Goal: Transaction & Acquisition: Book appointment/travel/reservation

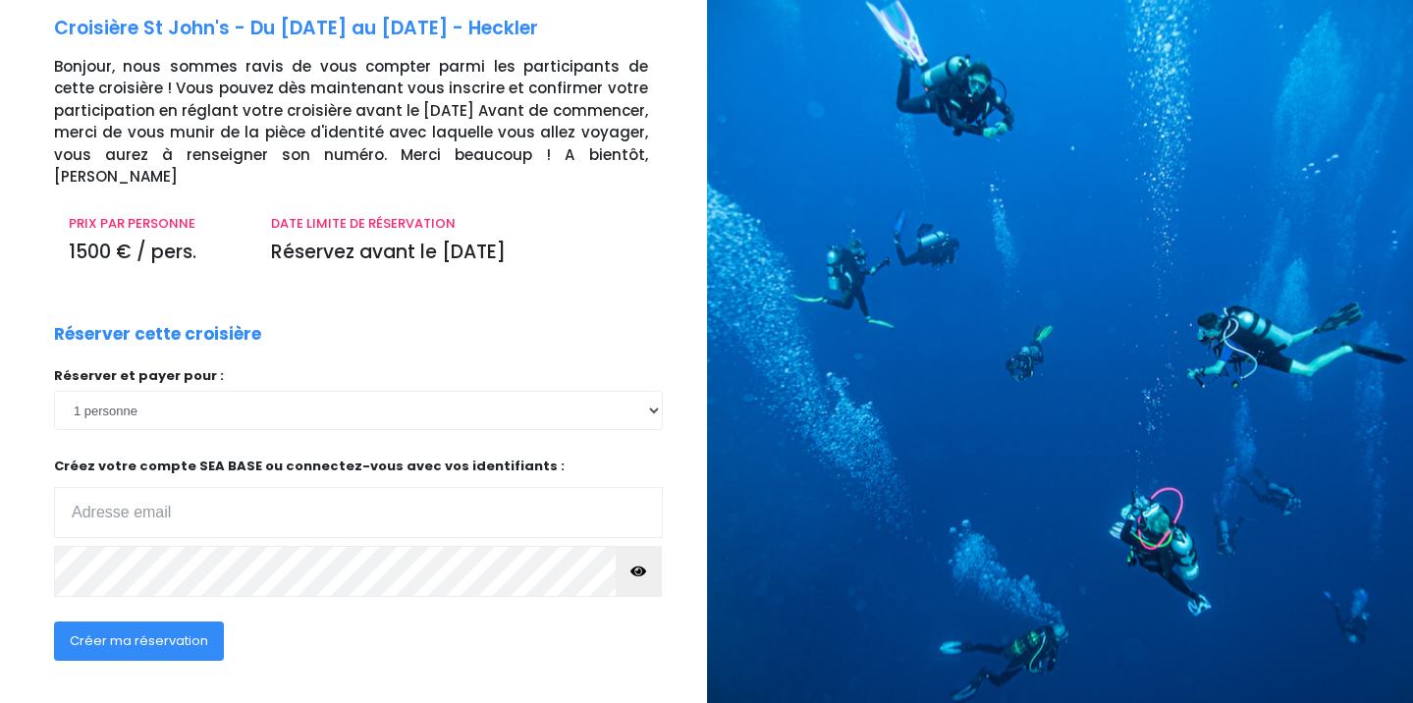
scroll to position [135, 0]
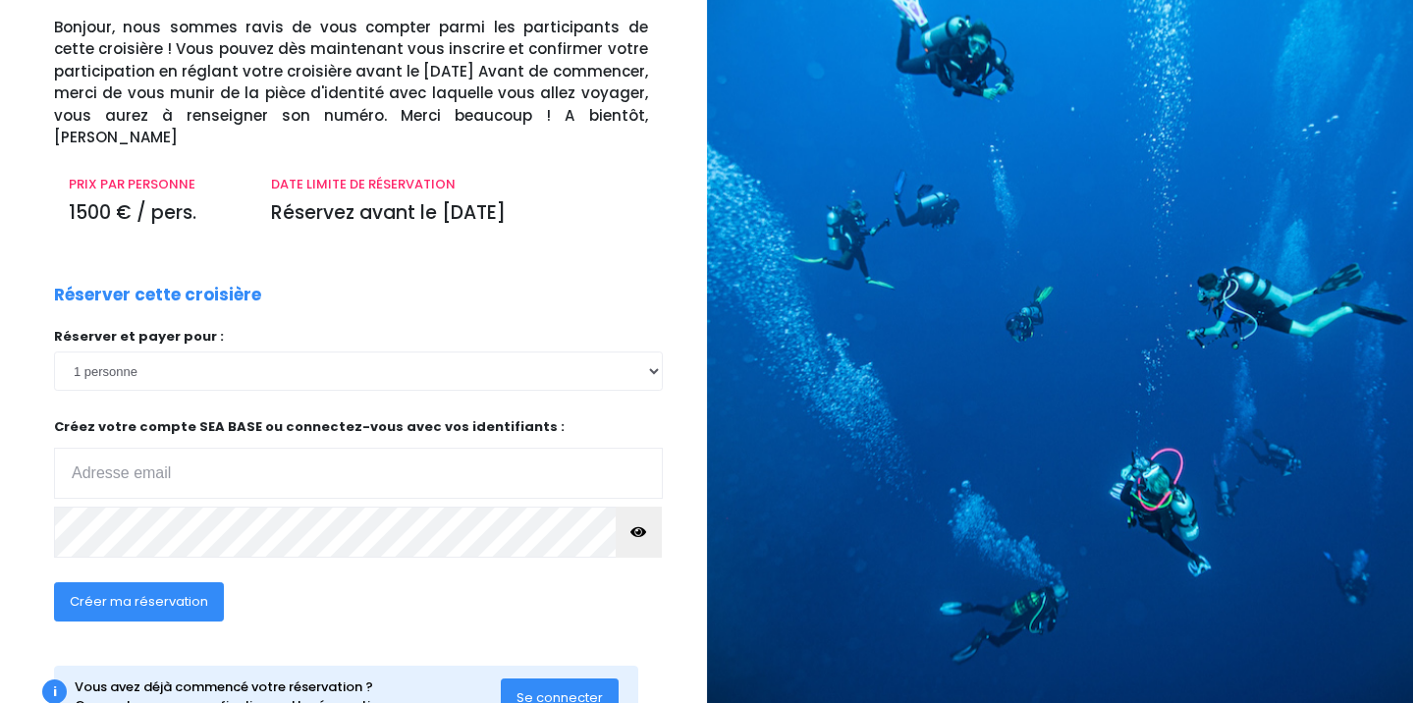
click at [213, 449] on input "email" at bounding box center [358, 473] width 609 height 51
drag, startPoint x: 154, startPoint y: 356, endPoint x: 122, endPoint y: 474, distance: 123.2
click at [112, 500] on div "Réserver et payer pour : 1 personne Créez votre compte SEA BASE ou connectez-vo…" at bounding box center [358, 448] width 609 height 243
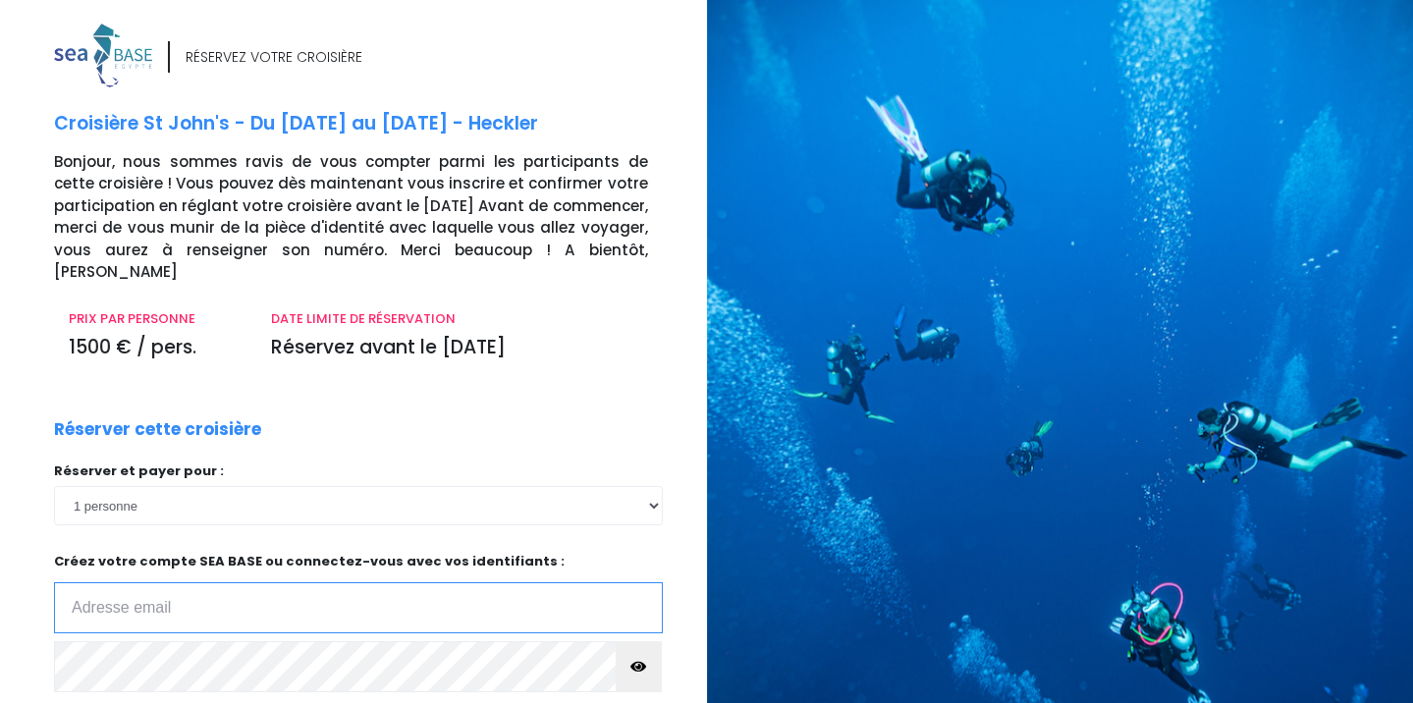
click at [104, 582] on input "email" at bounding box center [358, 607] width 609 height 51
type input "M"
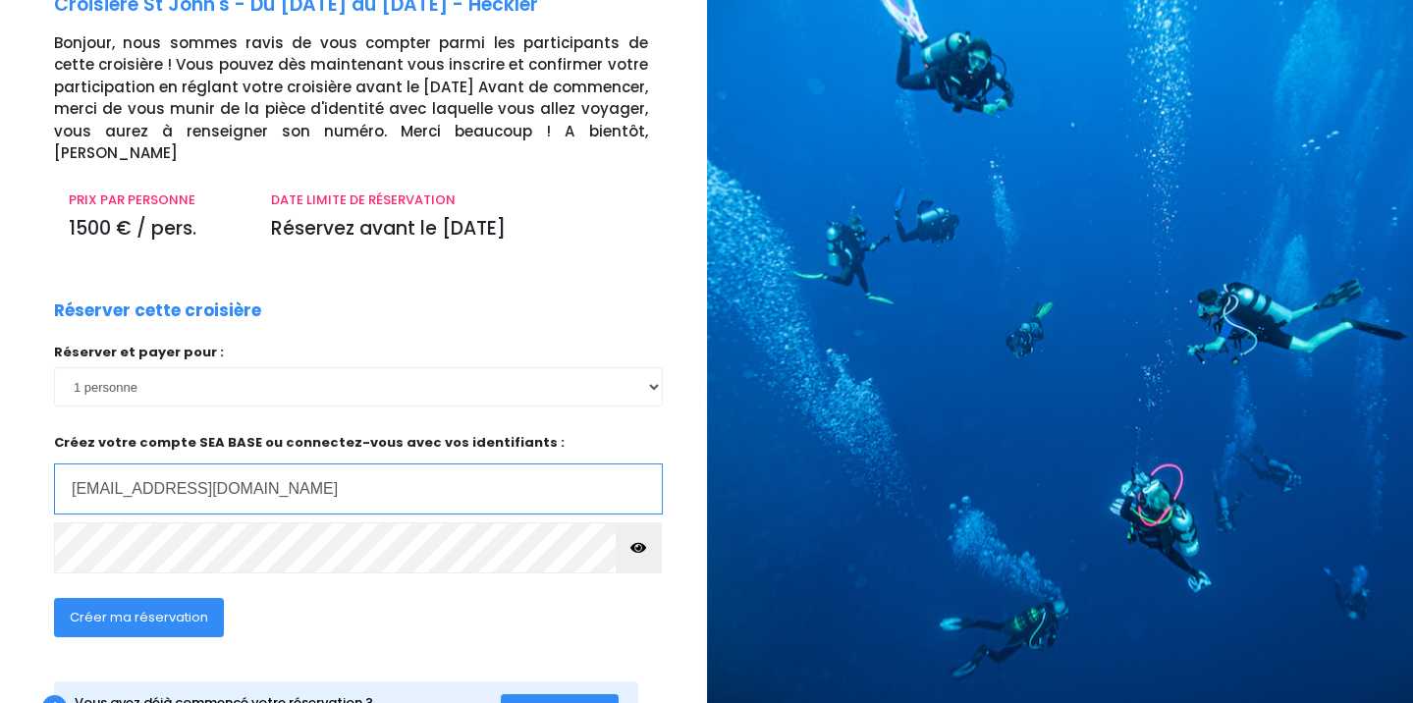
scroll to position [132, 0]
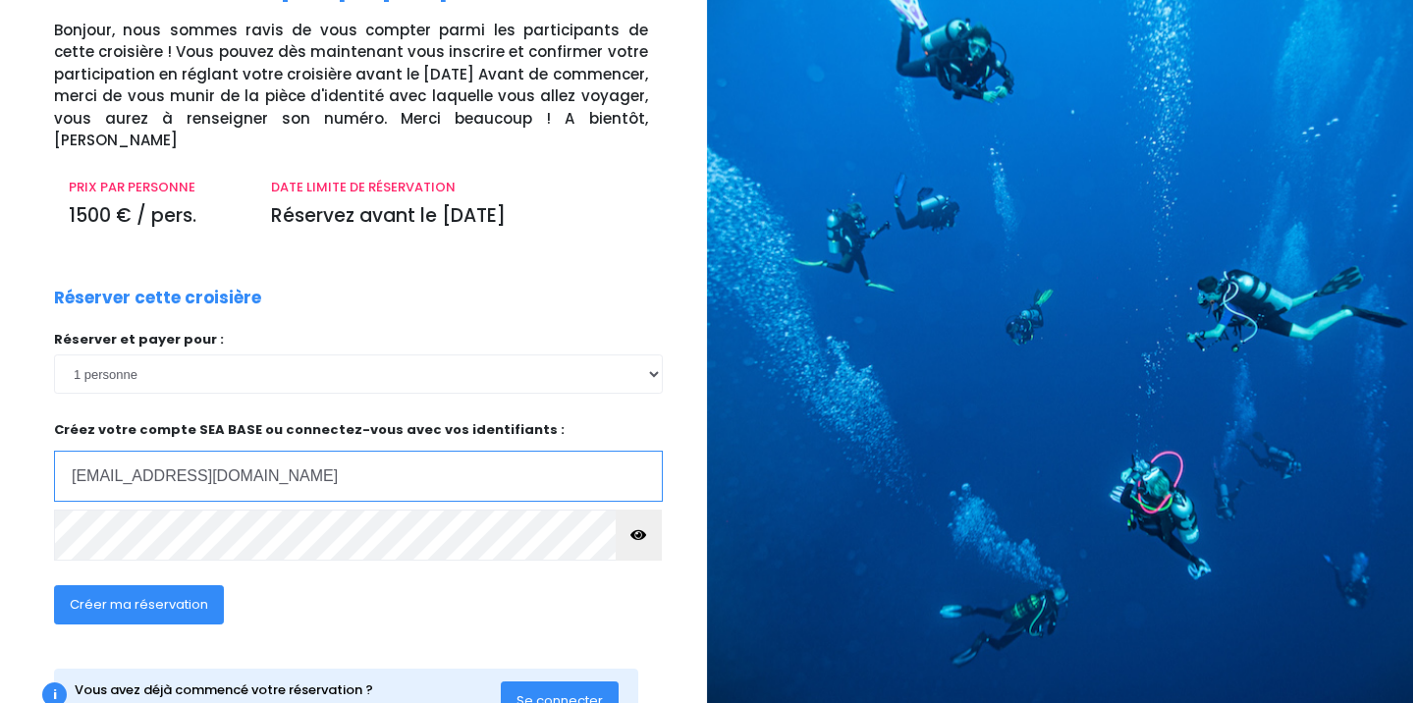
type input "marika.arbod.idel@gmail.com"
click at [645, 535] on icon "button" at bounding box center [639, 535] width 16 height 0
click at [139, 595] on span "Créer ma réservation" at bounding box center [139, 604] width 138 height 19
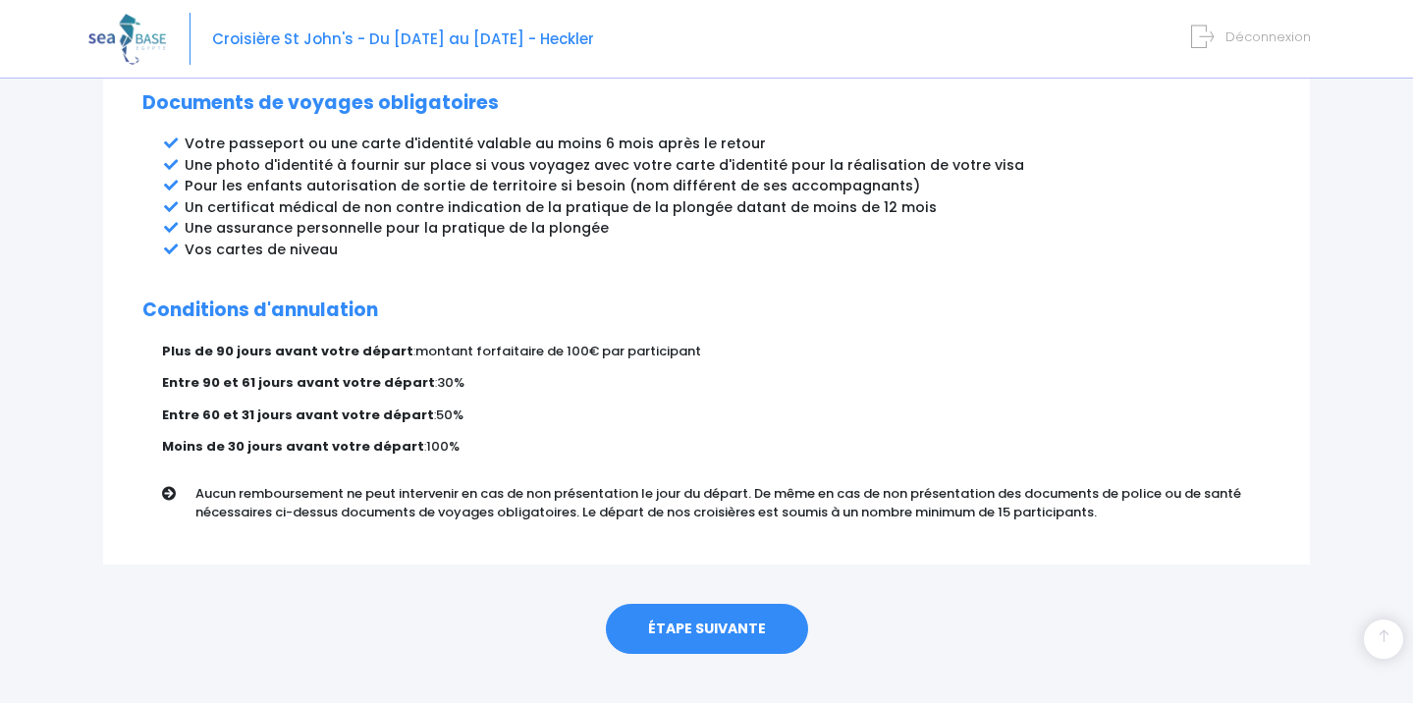
scroll to position [1082, 0]
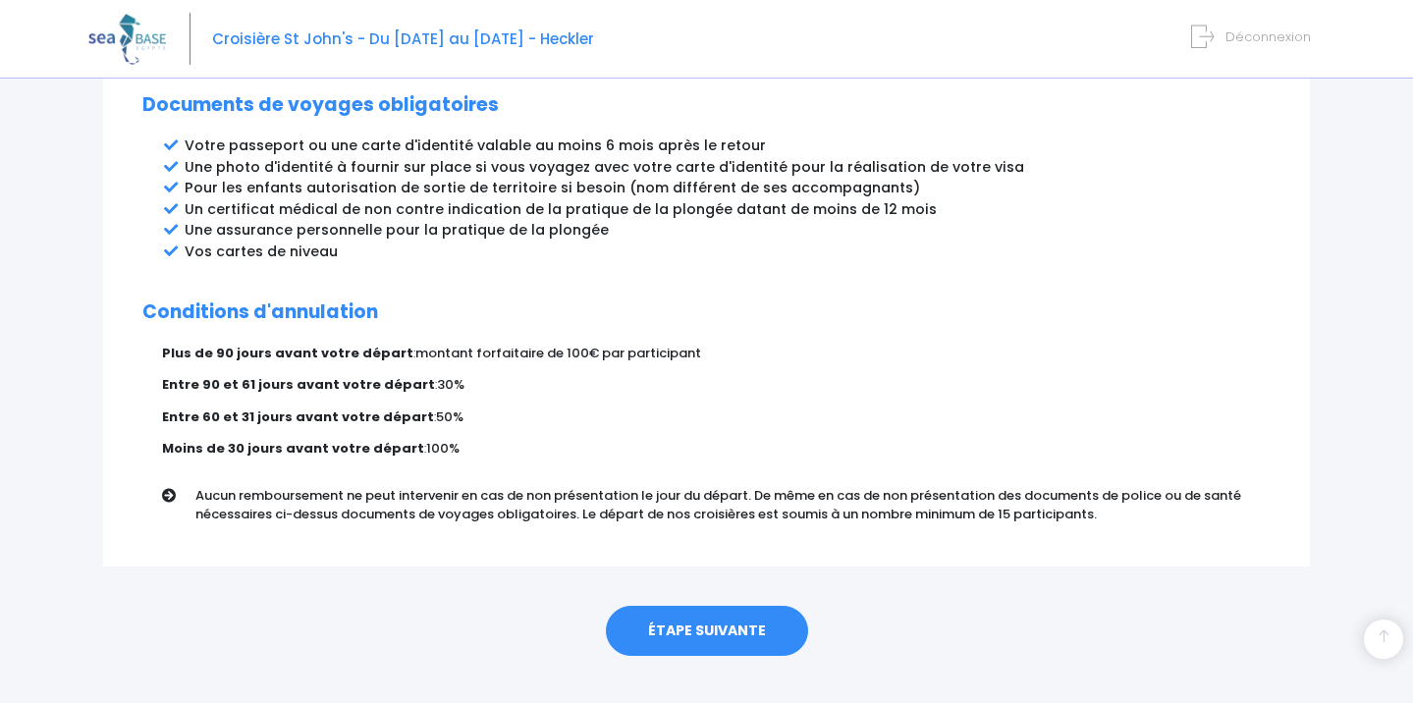
click at [745, 615] on link "ÉTAPE SUIVANTE" at bounding box center [707, 631] width 202 height 51
click at [714, 610] on link "ÉTAPE SUIVANTE" at bounding box center [707, 631] width 202 height 51
click at [714, 606] on link "ÉTAPE SUIVANTE" at bounding box center [707, 631] width 202 height 51
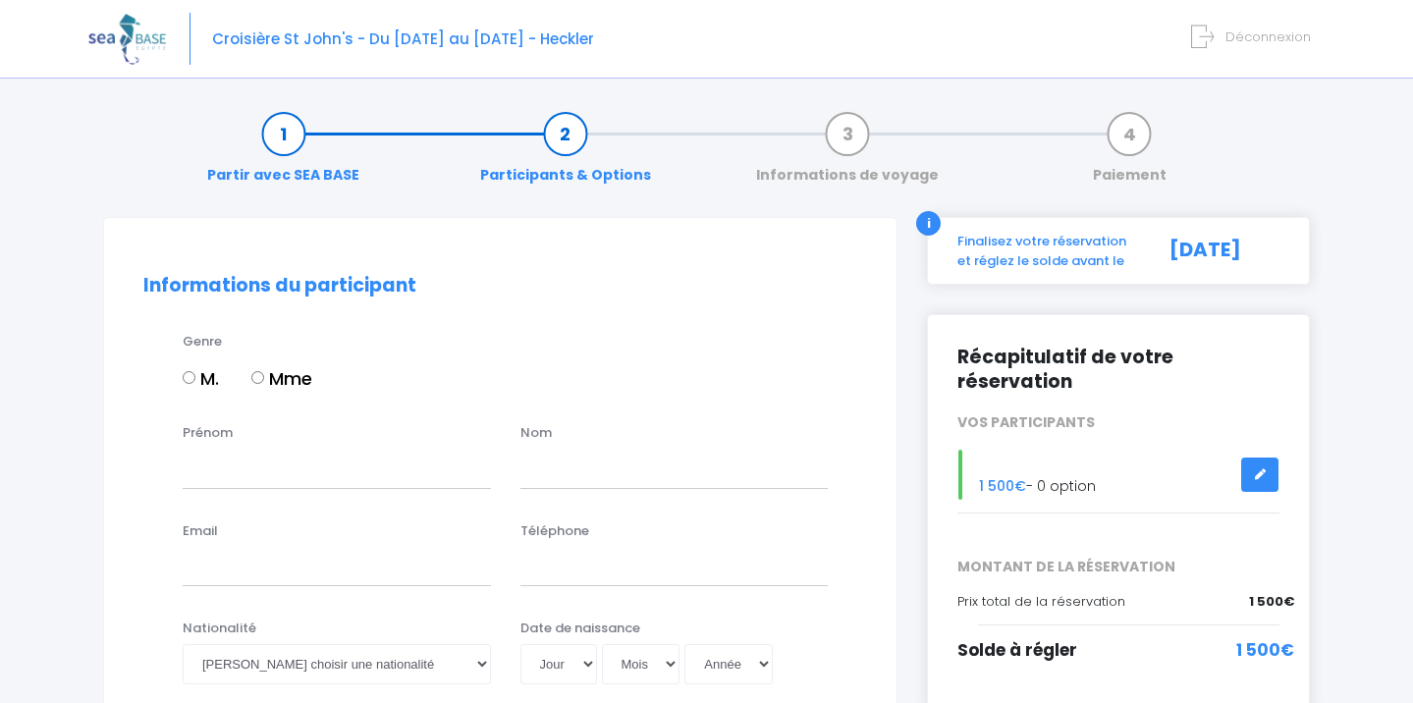
click at [257, 373] on input "Mme" at bounding box center [257, 377] width 13 height 13
radio input "true"
type input "MARIKA"
type input "ARBOD"
type input "marika.arbod.idel@gmail.com"
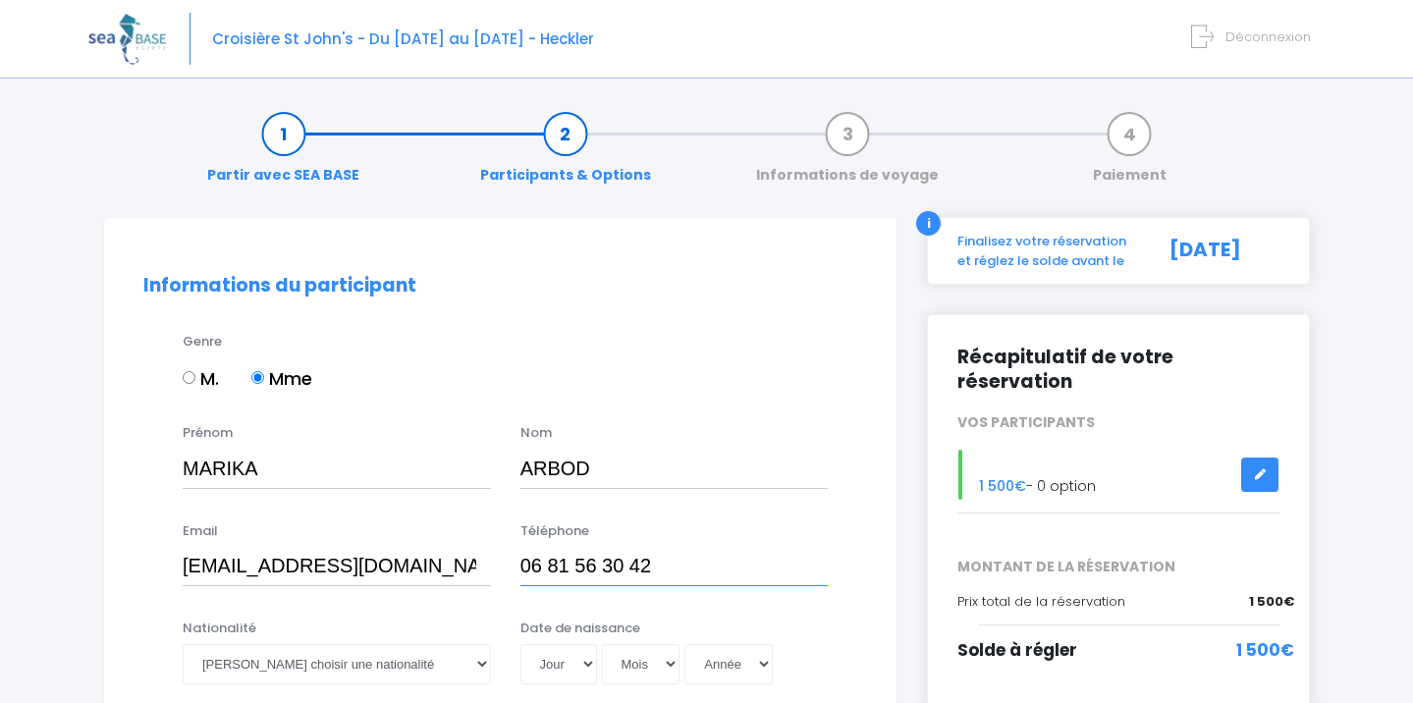
type input "06 81 56 30 42"
select select "Française"
select select "18"
select select "03"
select select "1974"
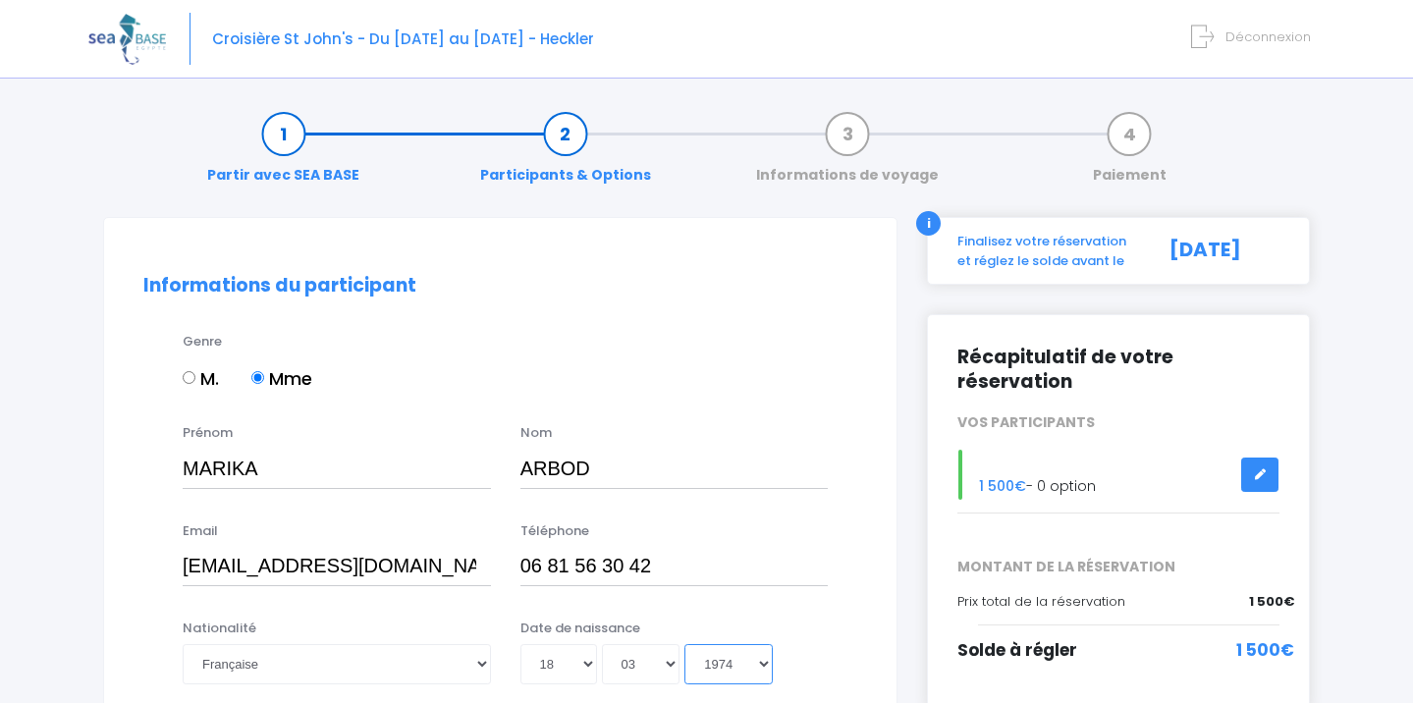
type input "1974-03-18"
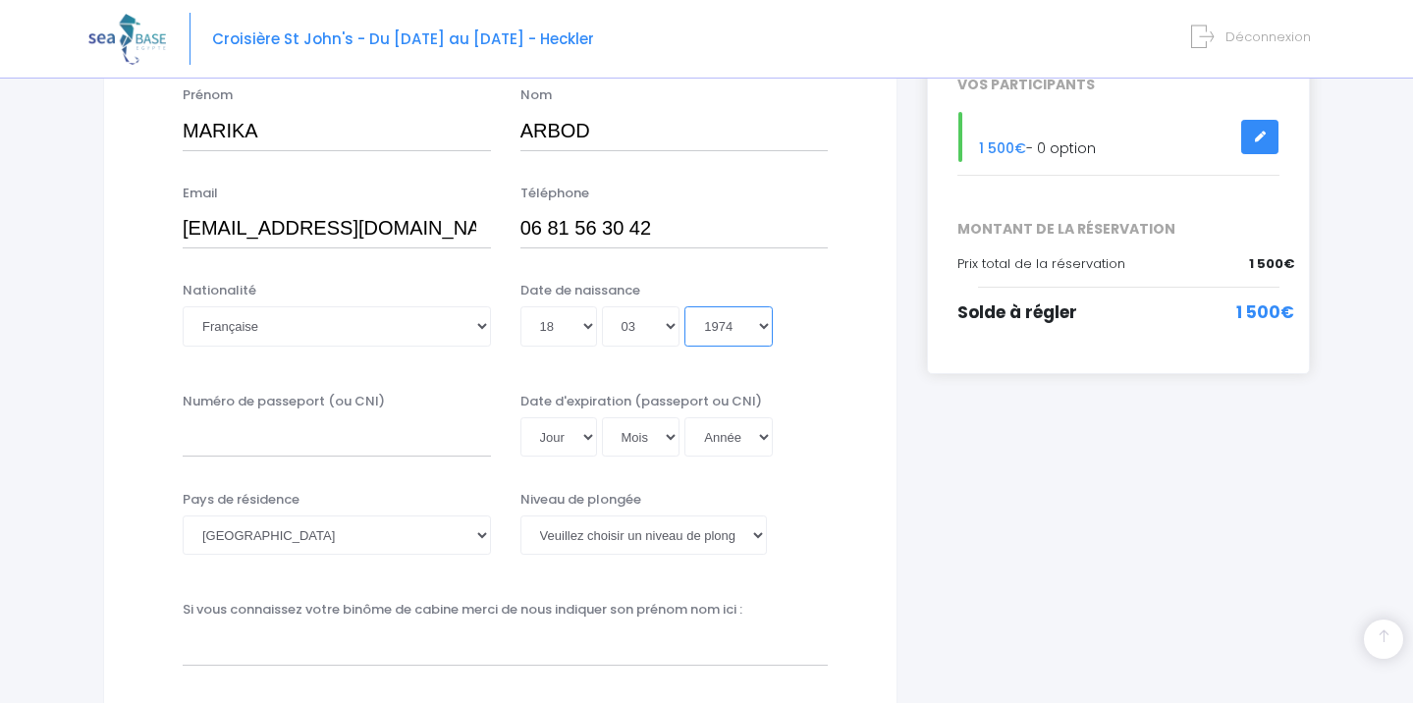
scroll to position [340, 0]
click at [290, 432] on input "Numéro de passeport (ou CNI)" at bounding box center [337, 434] width 308 height 39
type input "21AF63120 2"
select select "12"
select select "04"
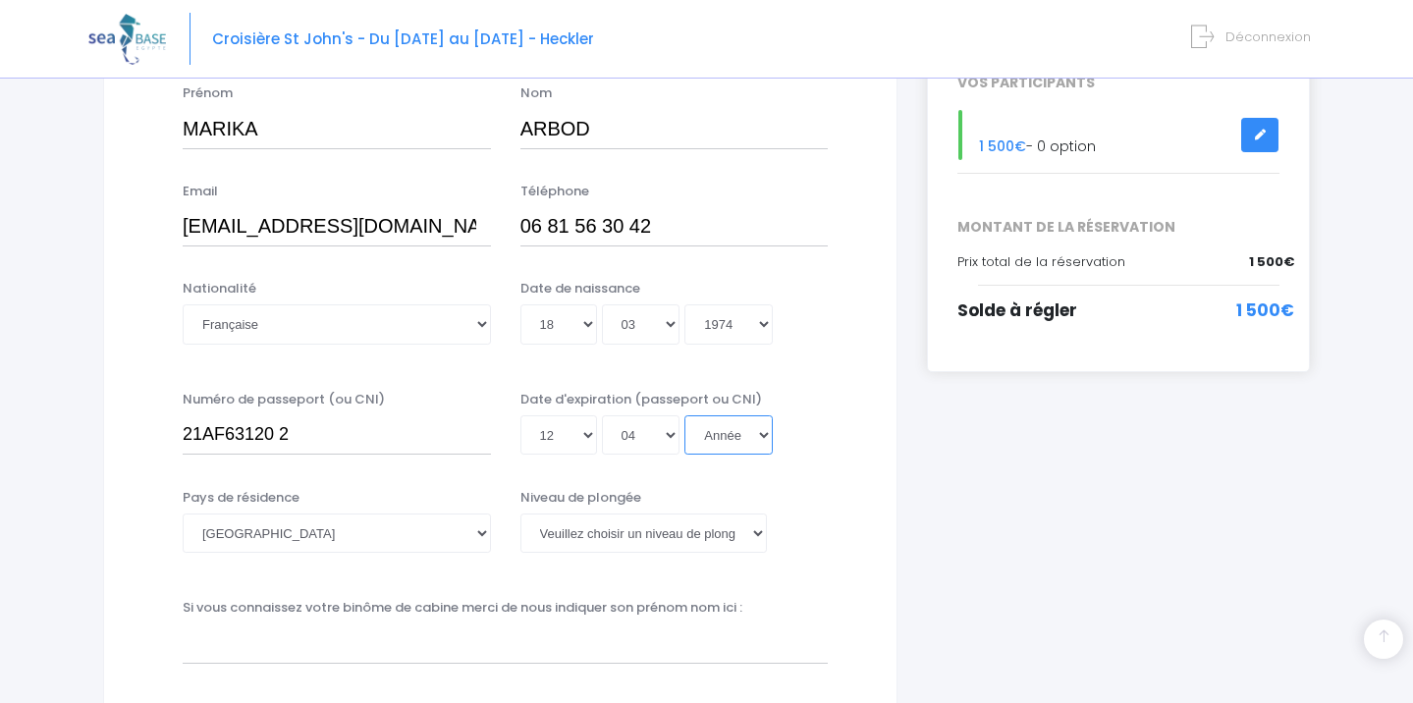
select select "2031"
type input "2031-04-12"
select select "N2"
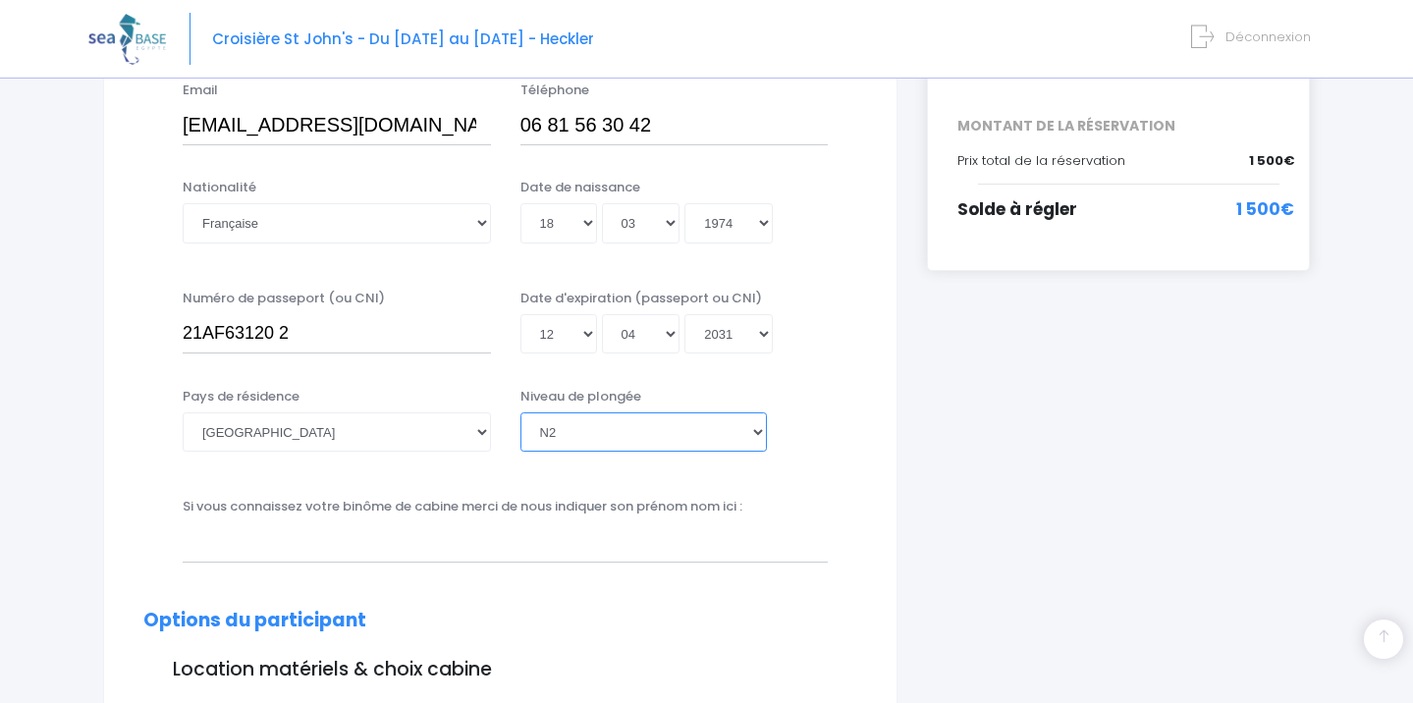
scroll to position [453, 0]
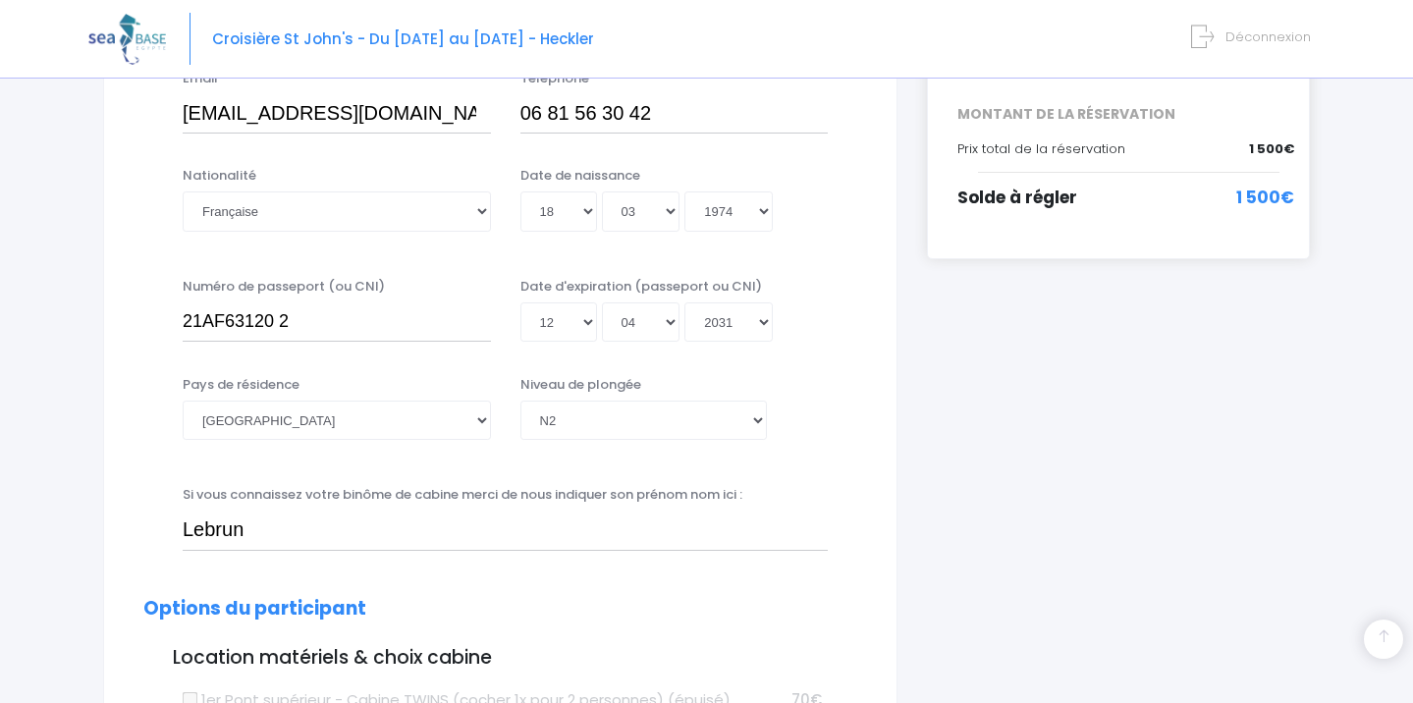
click at [448, 541] on input "Lebrun" at bounding box center [505, 530] width 645 height 39
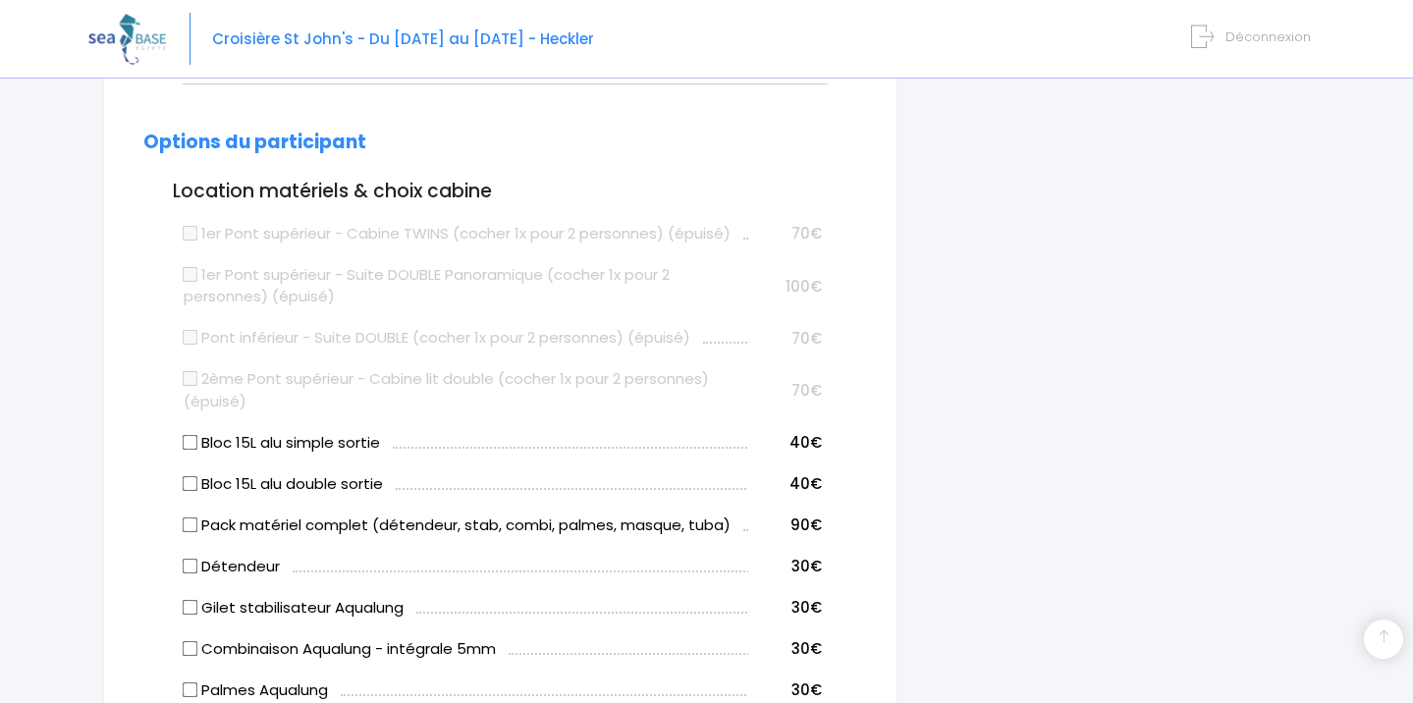
scroll to position [925, 0]
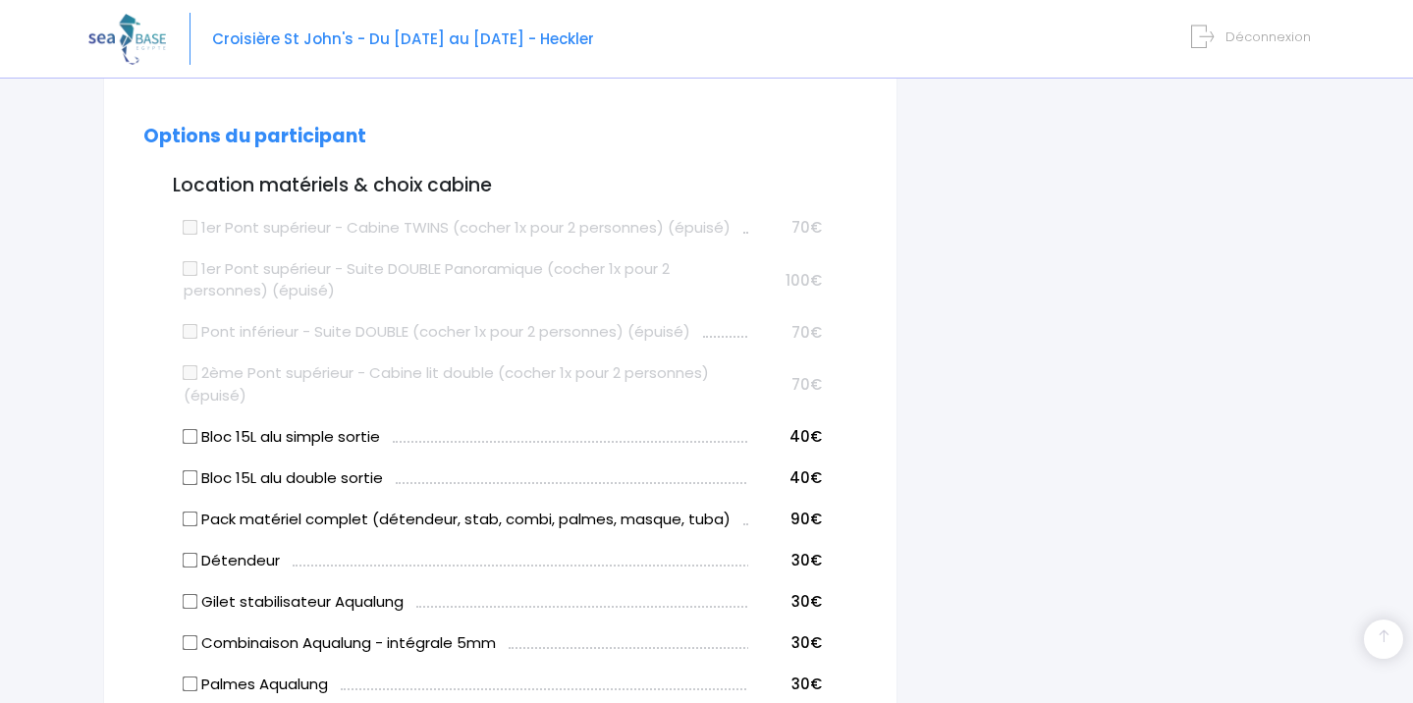
type input "Lebrun Marc"
click at [193, 517] on input "Pack matériel complet (détendeur, stab, combi, palmes, masque, tuba)" at bounding box center [191, 519] width 16 height 16
checkbox input "true"
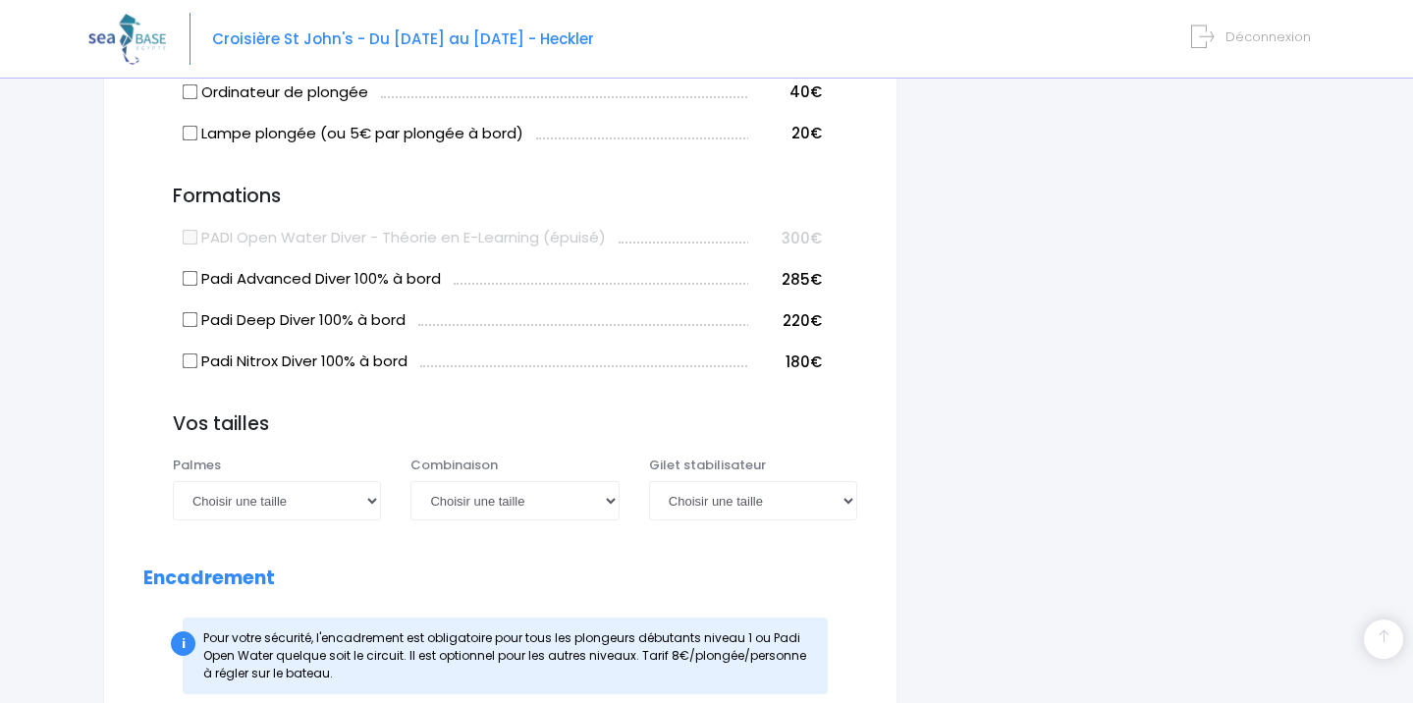
scroll to position [1560, 0]
select select "38/39"
select select "M"
select select "S"
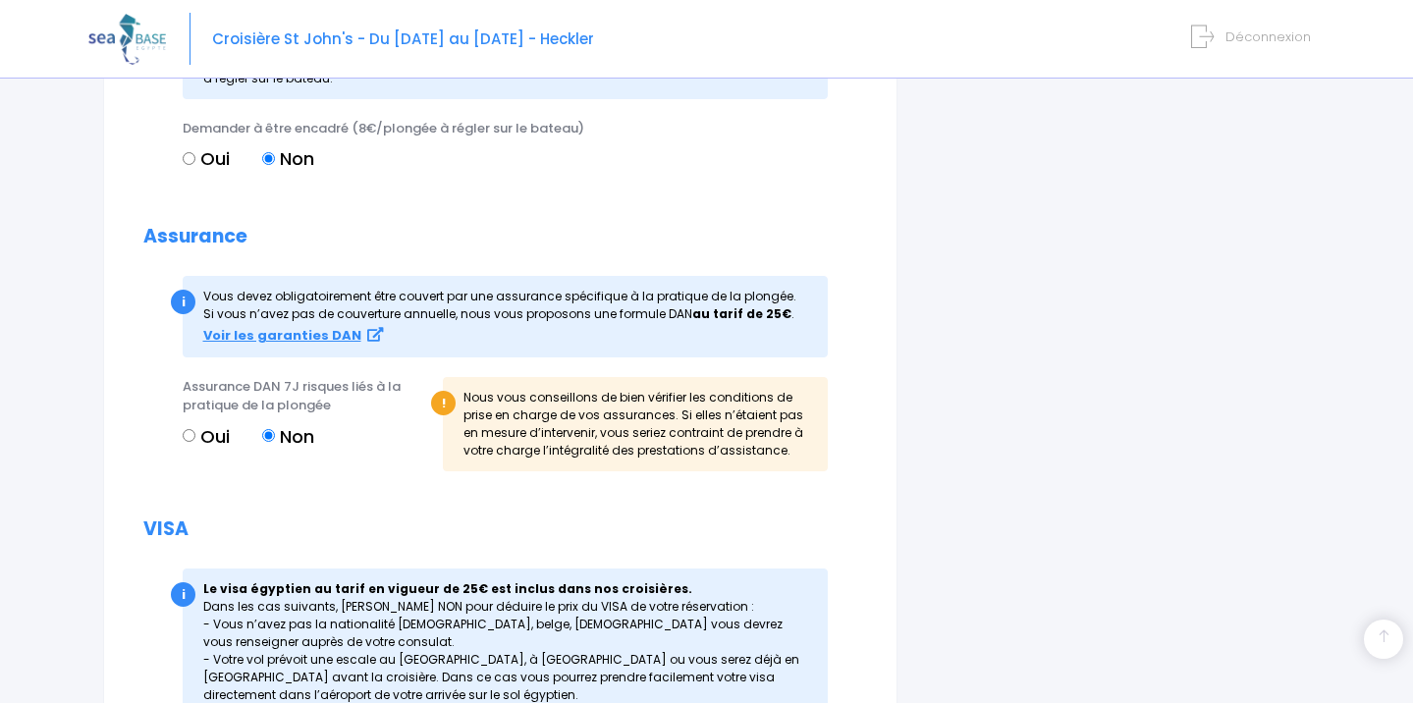
scroll to position [2158, 0]
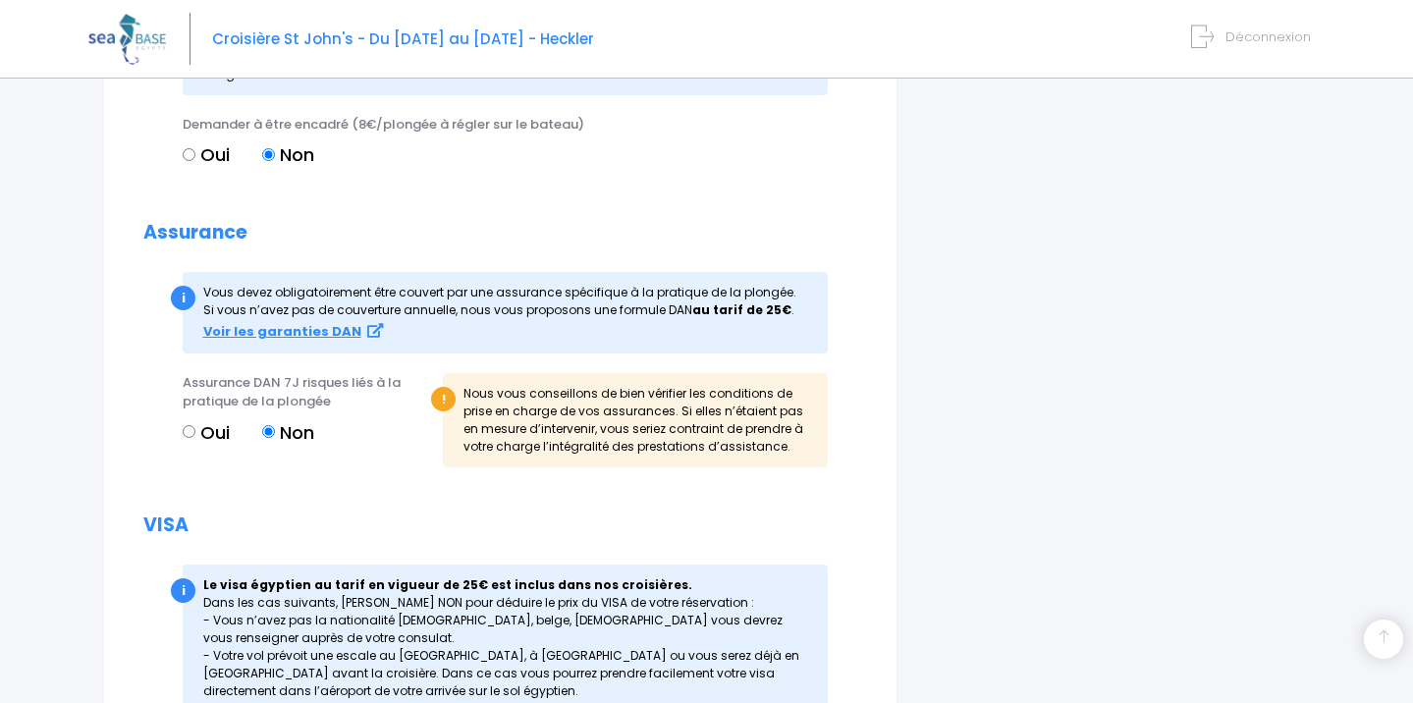
click at [191, 429] on input "Oui" at bounding box center [189, 431] width 13 height 13
radio input "true"
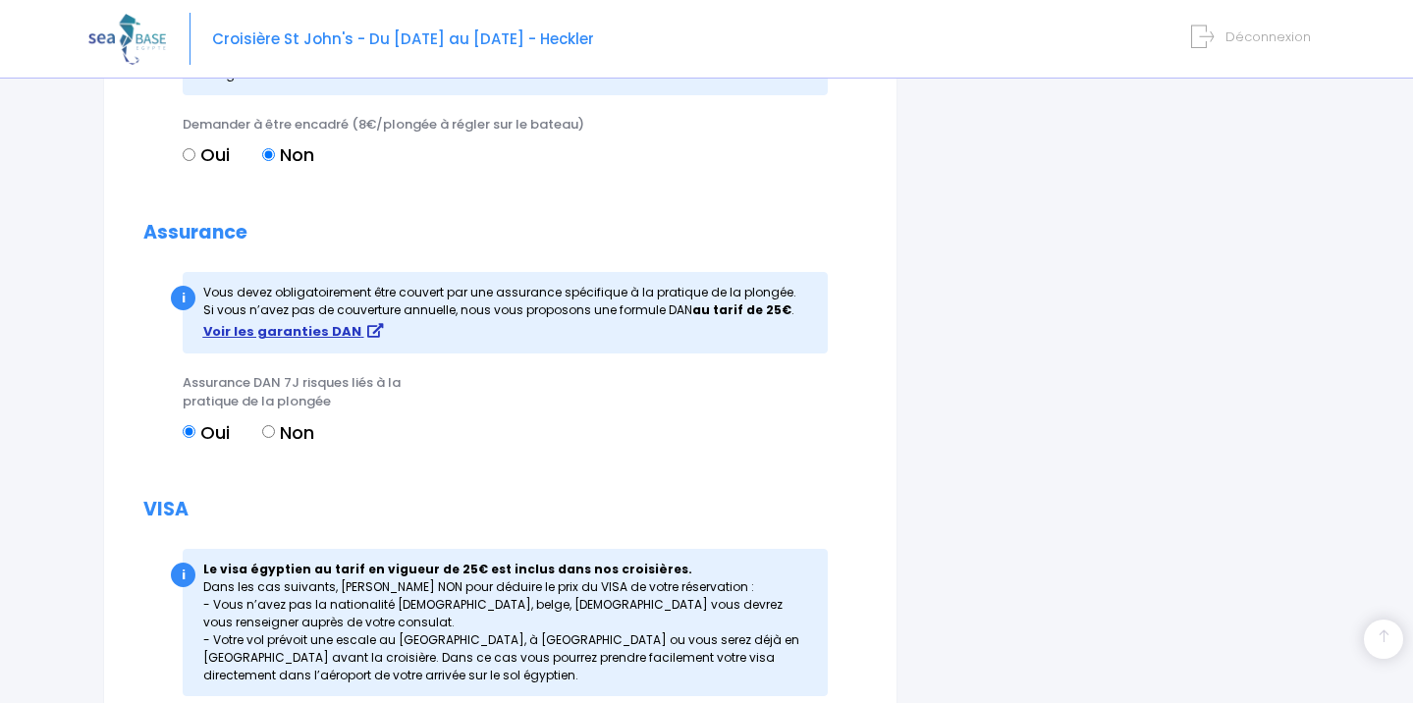
click at [367, 329] on icon at bounding box center [375, 331] width 16 height 14
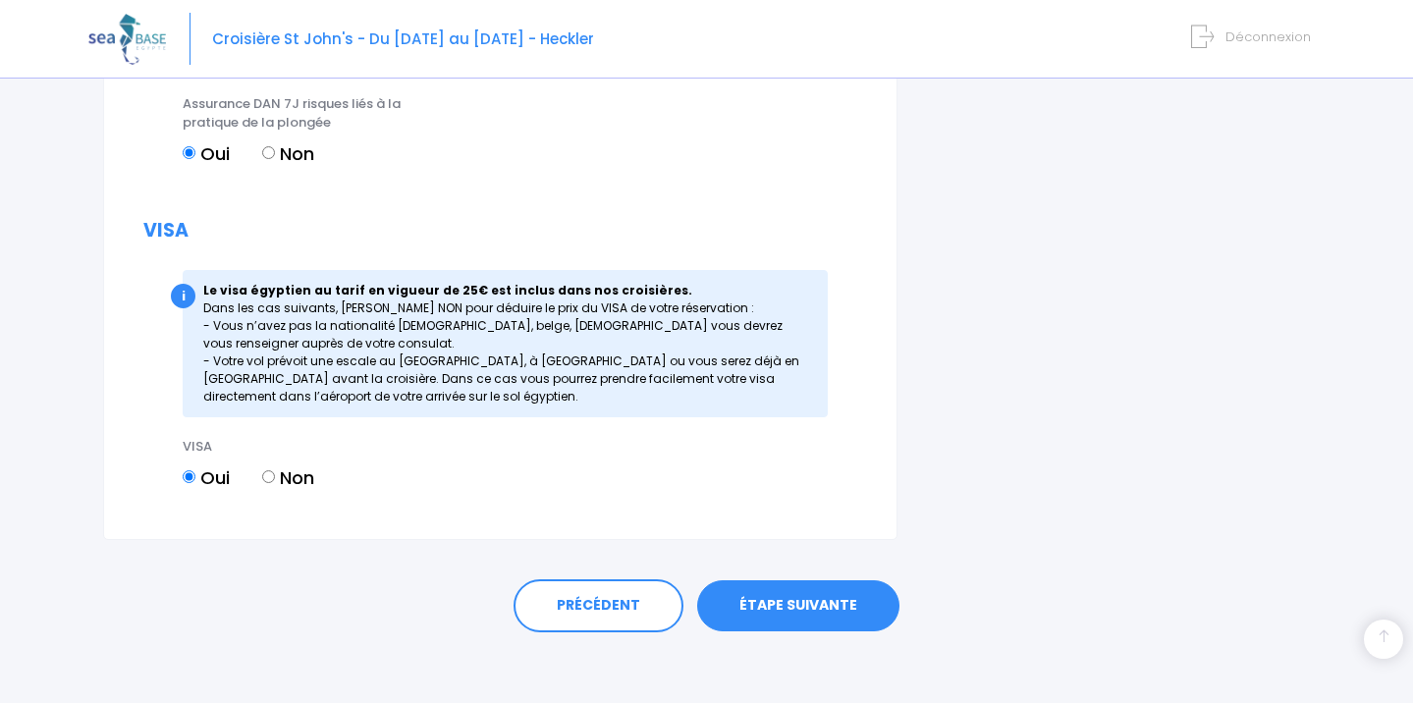
scroll to position [2436, 0]
click at [773, 616] on link "ÉTAPE SUIVANTE" at bounding box center [798, 606] width 202 height 51
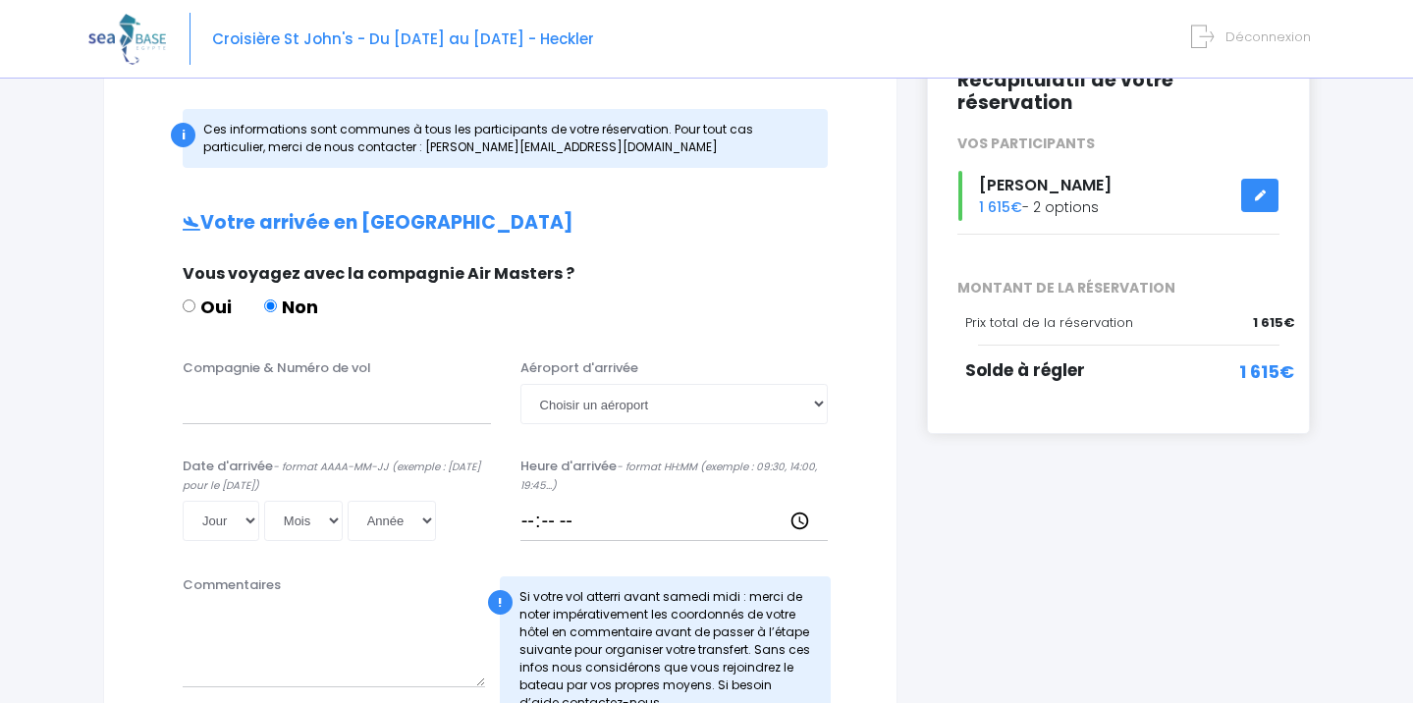
scroll to position [280, 0]
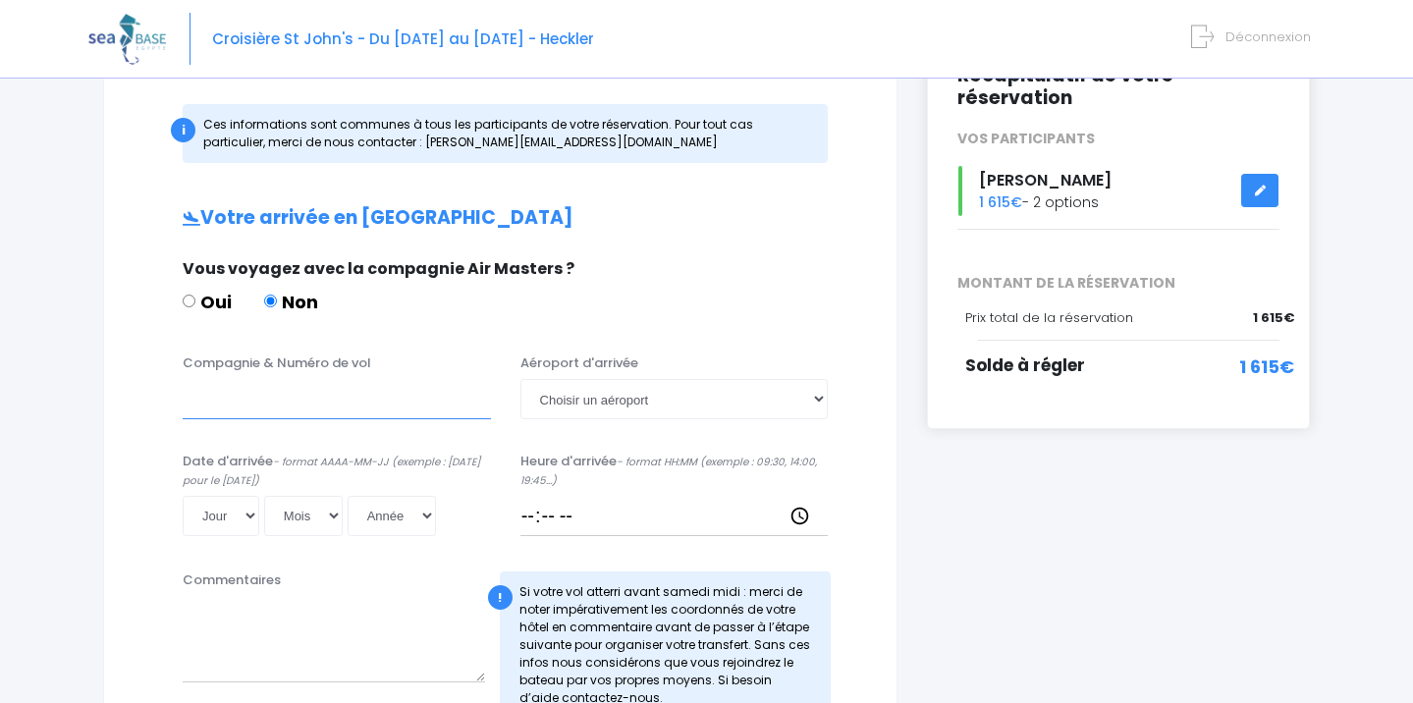
click at [217, 410] on input "Compagnie & Numéro de vol" at bounding box center [337, 398] width 308 height 39
click at [340, 403] on input "Compagnie & Numéro de vol" at bounding box center [337, 398] width 308 height 39
select select "Hurghada"
click at [315, 408] on input "Compagnie & Numéro de vol" at bounding box center [337, 398] width 308 height 39
select select "11"
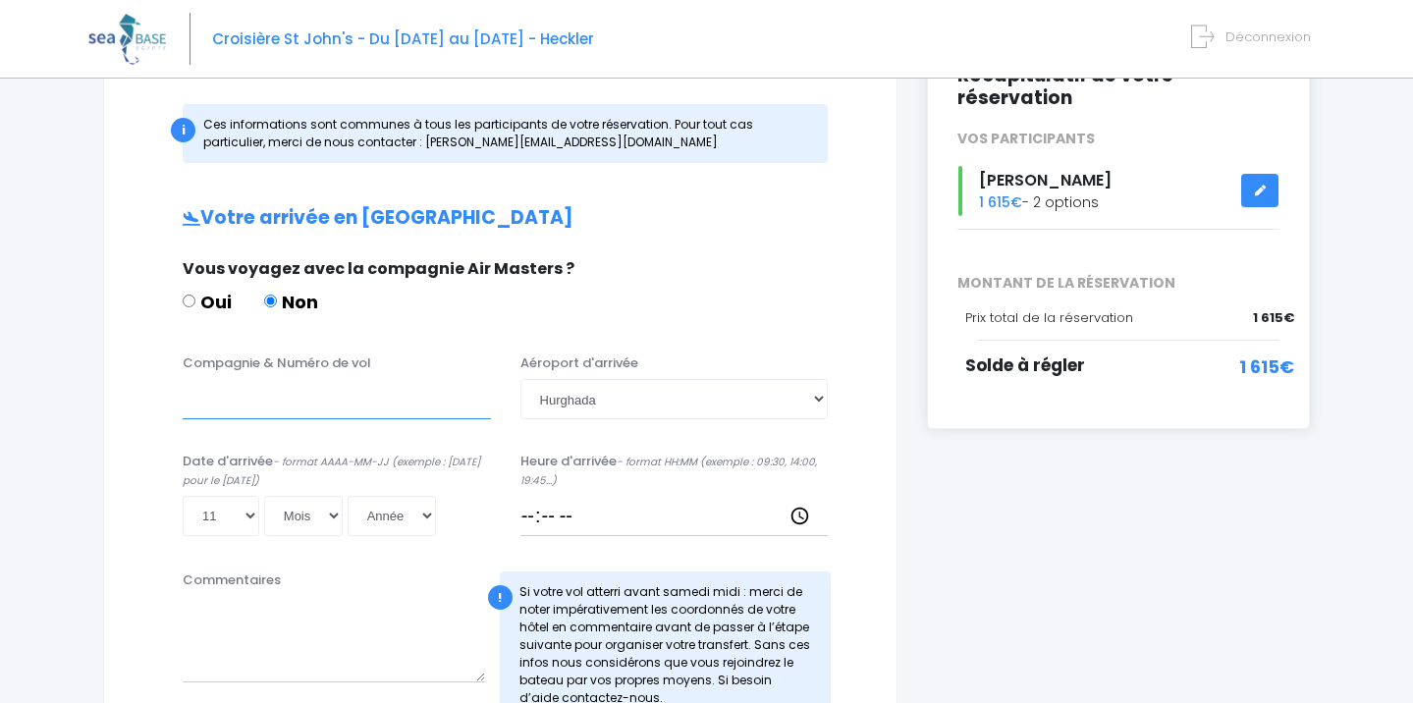
click at [231, 409] on input "Compagnie & Numéro de vol" at bounding box center [337, 398] width 308 height 39
type input "Transavia"
select select "10"
select select "2025"
type input "2025-10-11"
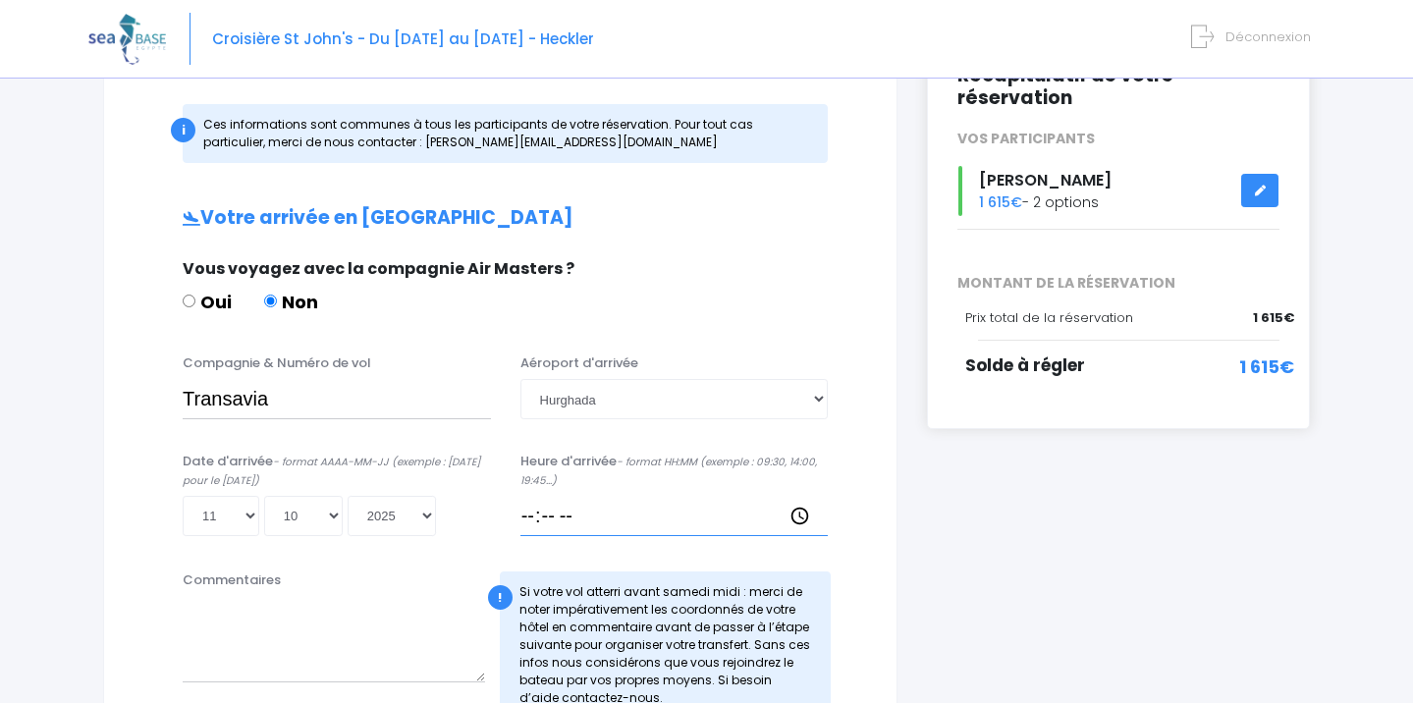
click at [589, 518] on input "Heure d'arrivée - format HH:MM (exemple : 09:30, 14:00, 19:45...)" at bounding box center [675, 515] width 308 height 39
click at [424, 523] on div "Jour 01 02 03 04 05 06 07 08 09 10 11 12 13 14 15 16 17 18 19 20 21 22 23 24 25…" at bounding box center [337, 515] width 308 height 39
click at [603, 515] on input "Heure d'arrivée - format HH:MM (exemple : 09:30, 14:00, 19:45...)" at bounding box center [675, 515] width 308 height 39
click at [595, 512] on input "Heure d'arrivée - format HH:MM (exemple : 09:30, 14:00, 19:45...)" at bounding box center [675, 515] width 308 height 39
click at [540, 523] on input "Heure d'arrivée - format HH:MM (exemple : 09:30, 14:00, 19:45...)" at bounding box center [675, 515] width 308 height 39
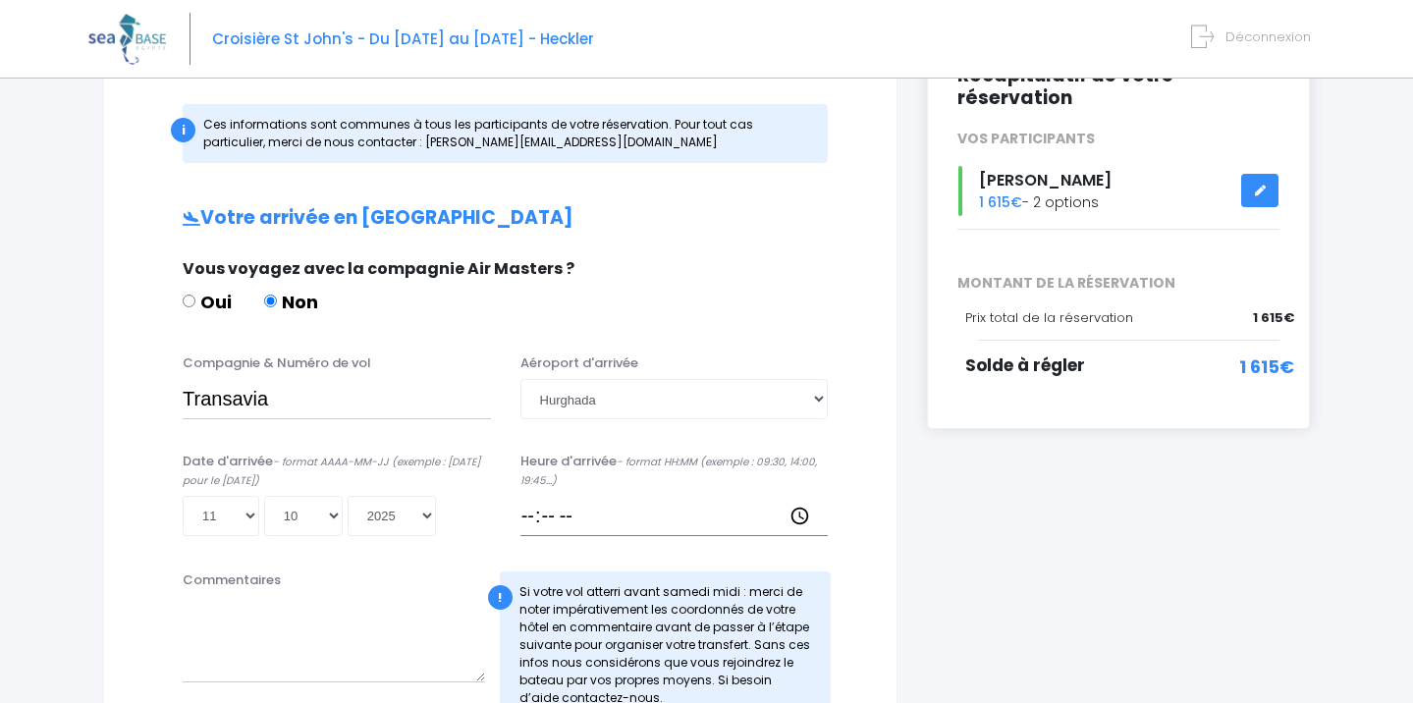
click at [575, 521] on input "Heure d'arrivée - format HH:MM (exemple : 09:30, 14:00, 19:45...)" at bounding box center [675, 515] width 308 height 39
click at [552, 517] on input "Heure d'arrivée - format HH:MM (exemple : 09:30, 14:00, 19:45...)" at bounding box center [675, 515] width 308 height 39
click at [541, 526] on input "Heure d'arrivée - format HH:MM (exemple : 09:30, 14:00, 19:45...)" at bounding box center [675, 515] width 308 height 39
click at [568, 527] on input "Heure d'arrivée - format HH:MM (exemple : 09:30, 14:00, 19:45...)" at bounding box center [675, 515] width 308 height 39
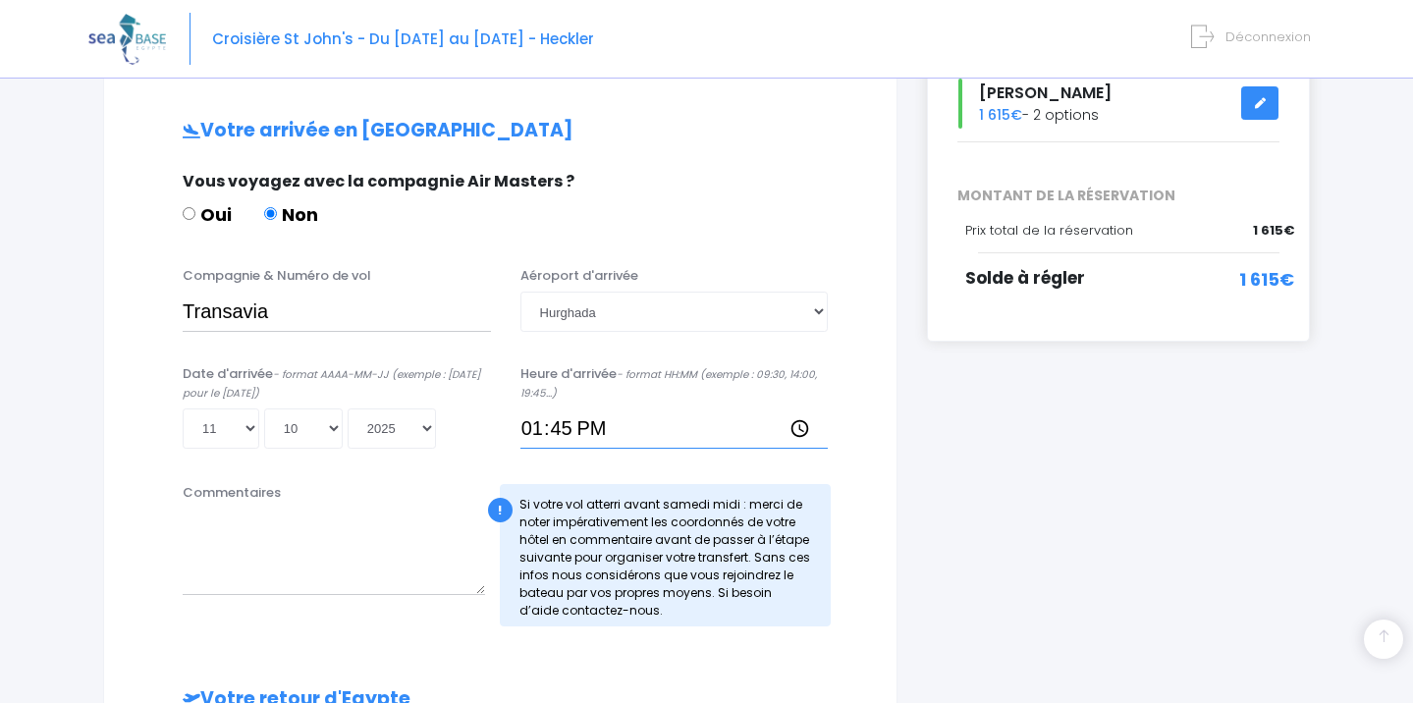
scroll to position [369, 0]
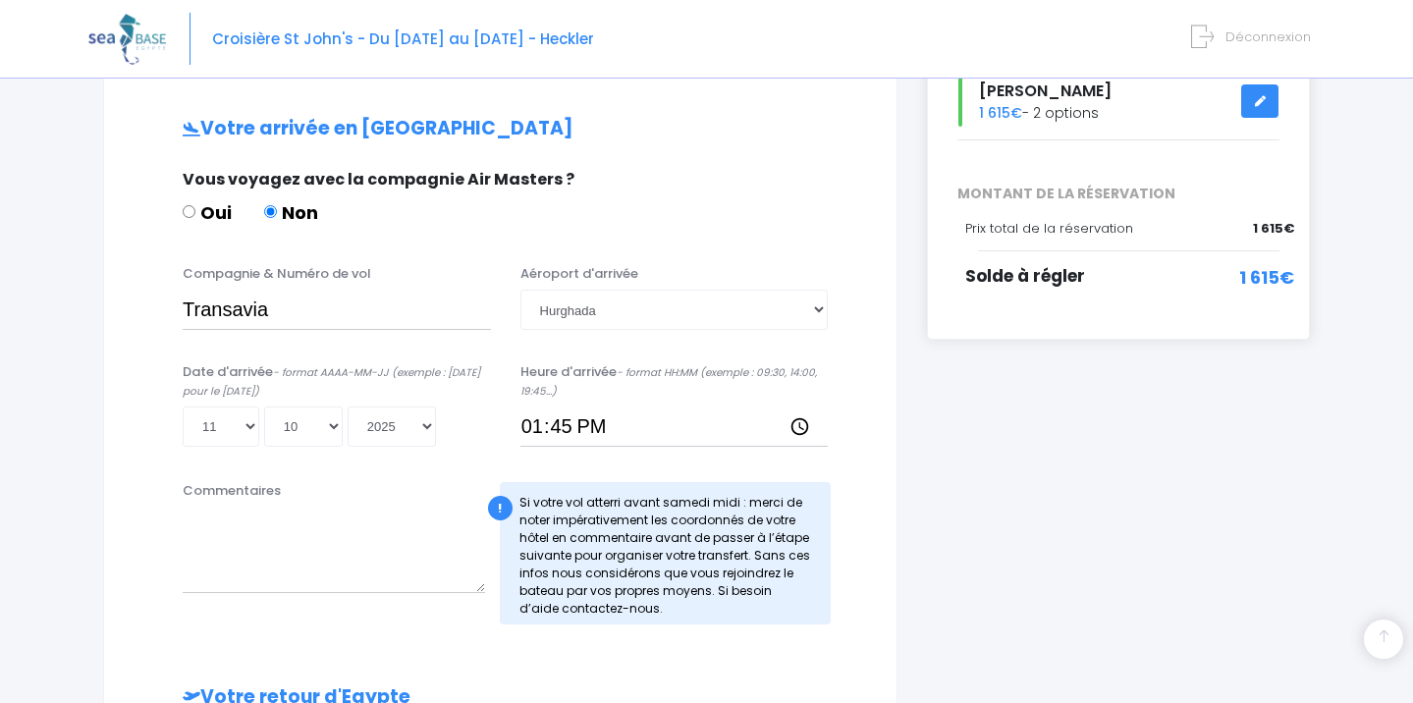
type input "13:45"
click at [315, 311] on input "Transavia" at bounding box center [337, 309] width 308 height 39
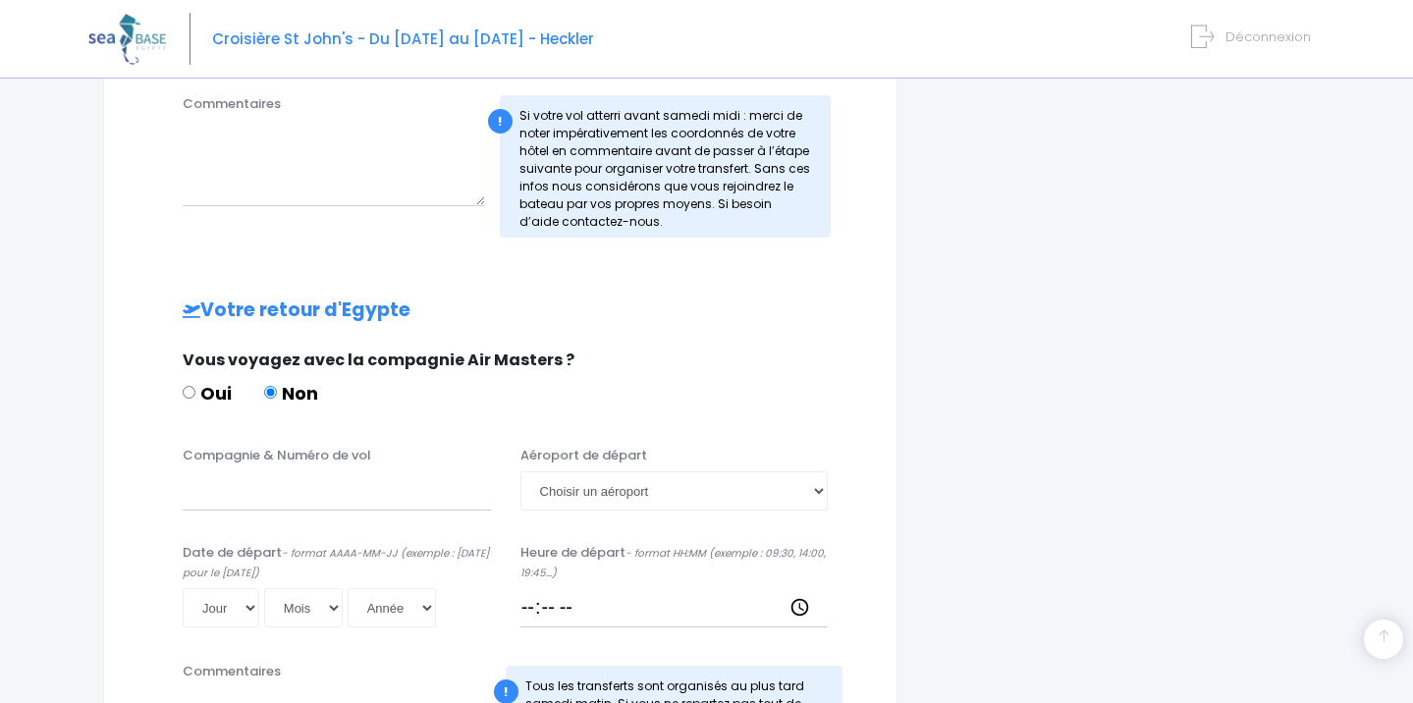
scroll to position [758, 0]
type input "Transavia T08048"
click at [257, 494] on input "Compagnie & Numéro de vol" at bounding box center [337, 488] width 308 height 39
type input "TRANSAVIA"
select select "18"
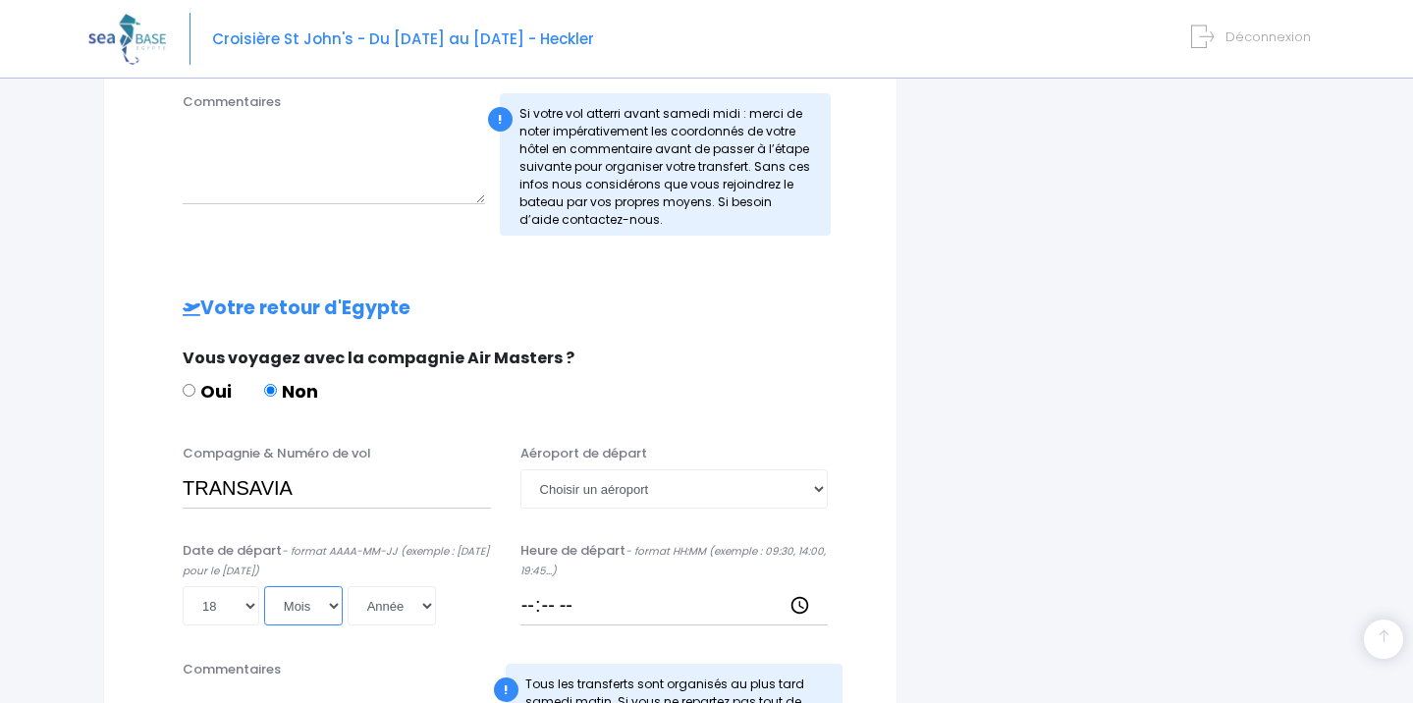
select select "10"
select select "2025"
type input "2025-10-18"
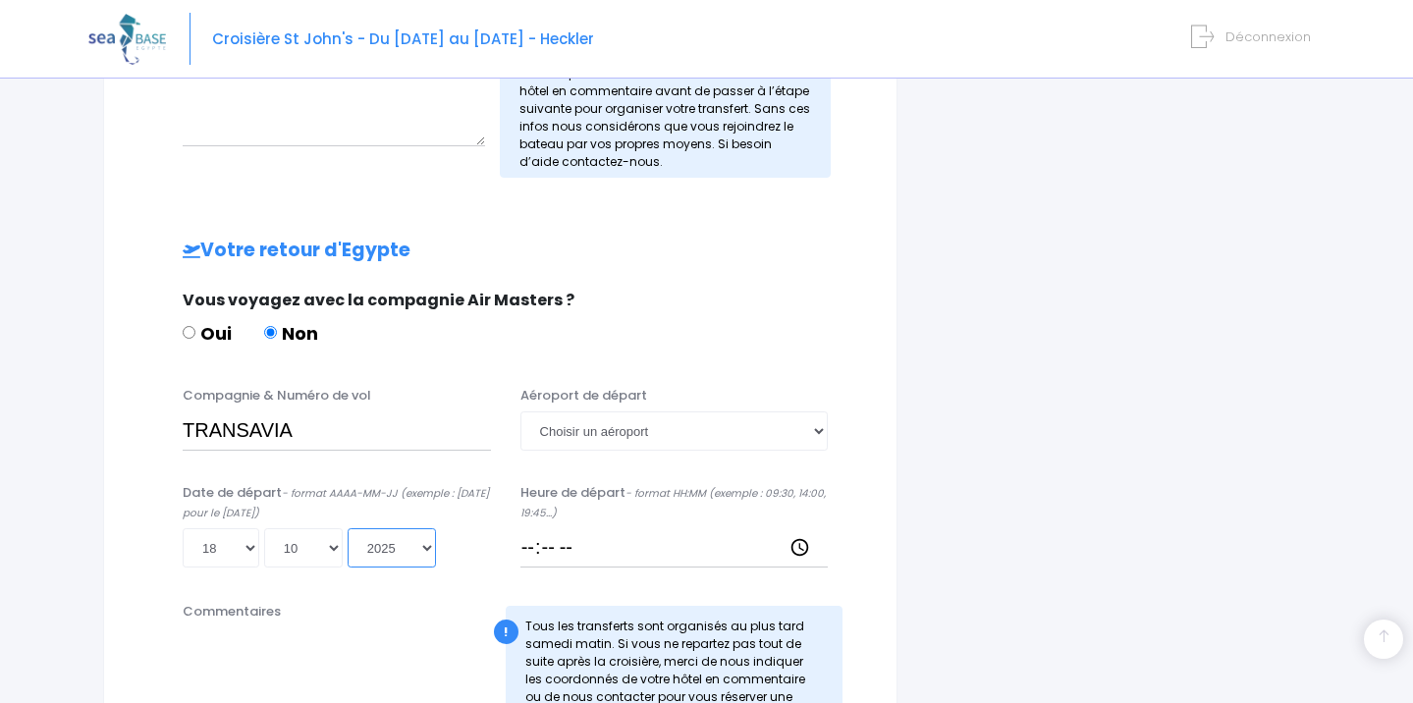
scroll to position [853, 0]
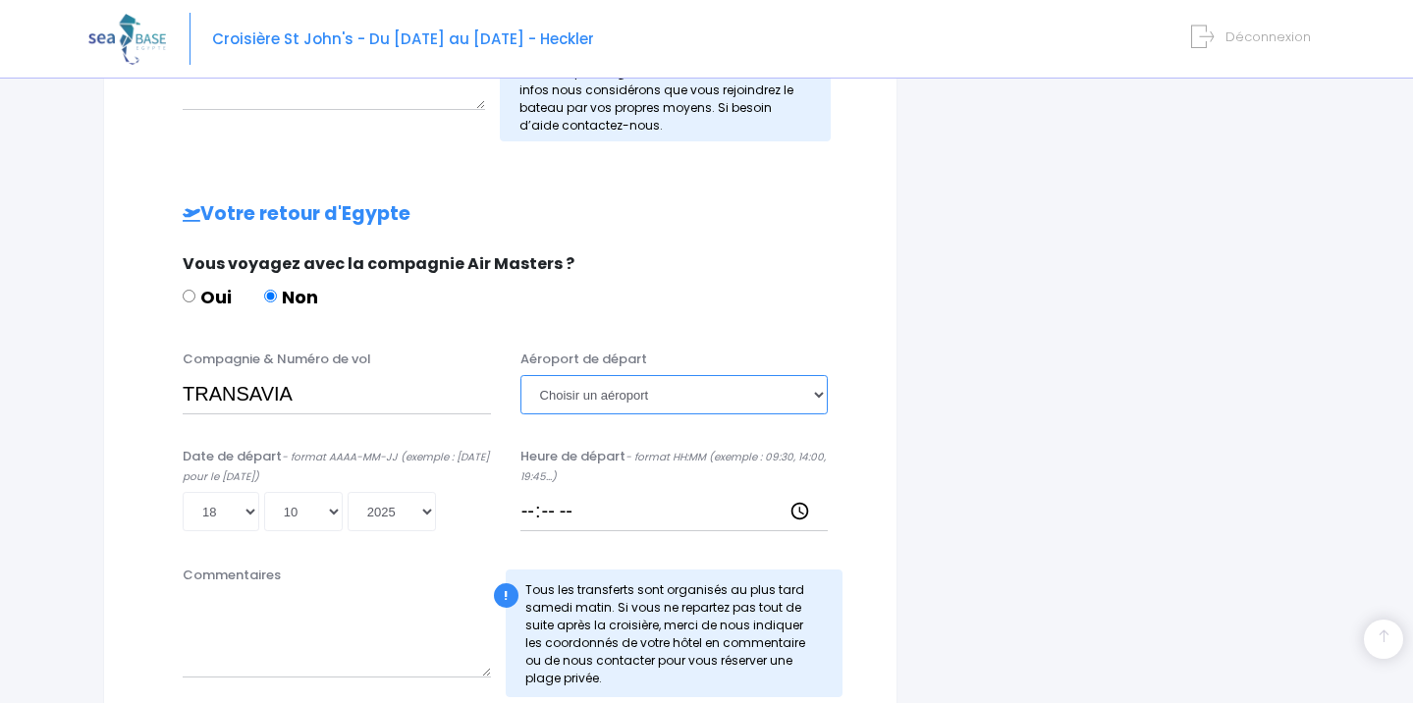
select select "Hurghada"
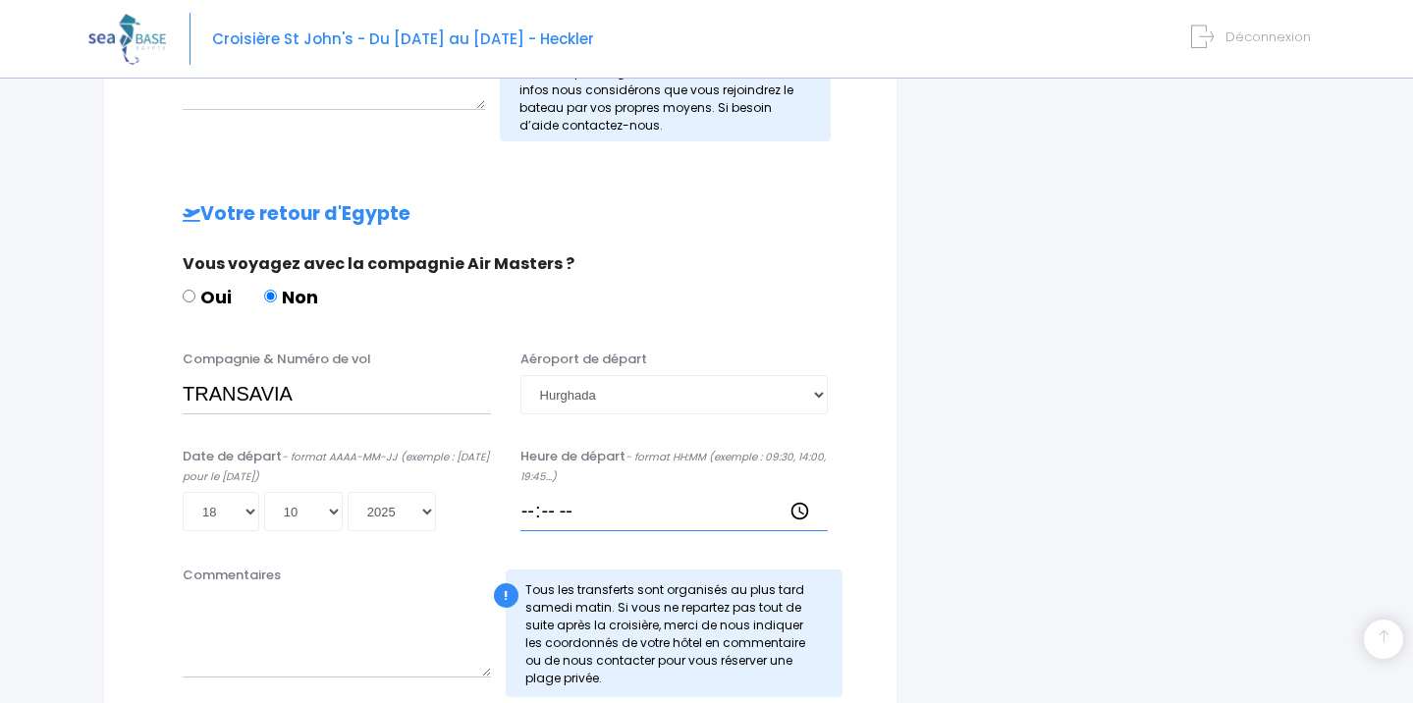
click at [593, 519] on input "Heure de départ - format HH:MM (exemple : 09:30, 14:00, 19:45...)" at bounding box center [675, 511] width 308 height 39
click at [568, 519] on input "Heure de départ - format HH:MM (exemple : 09:30, 14:00, 19:45...)" at bounding box center [675, 511] width 308 height 39
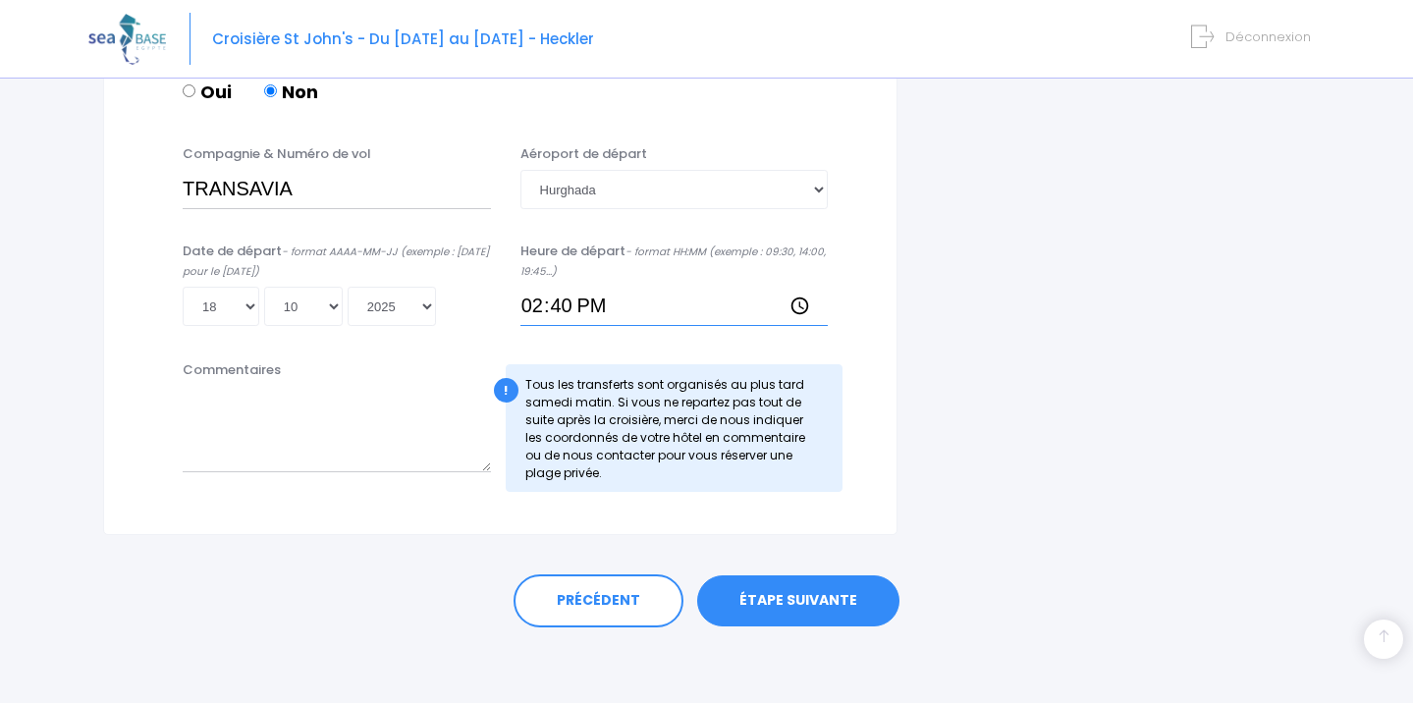
scroll to position [1057, 0]
type input "14:40"
click at [833, 599] on link "ÉTAPE SUIVANTE" at bounding box center [798, 602] width 202 height 51
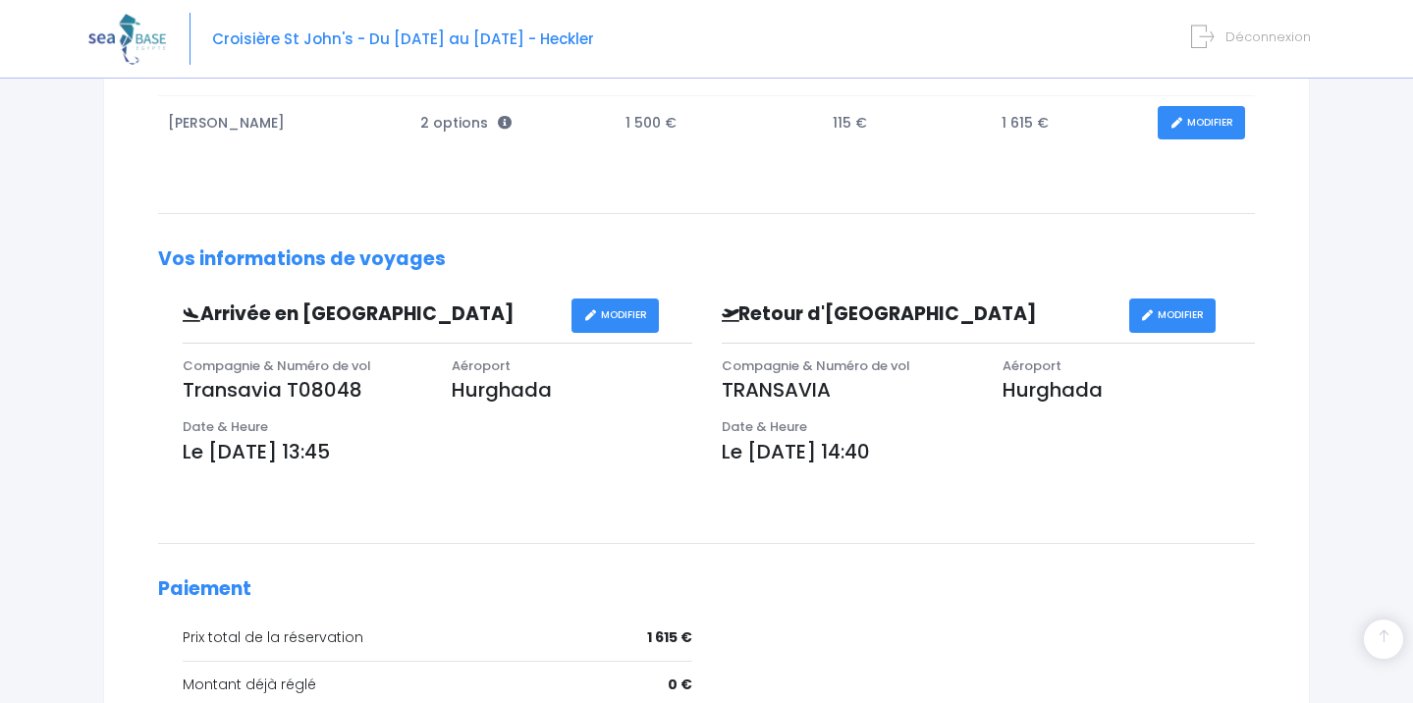
scroll to position [408, 0]
click at [842, 391] on p "TRANSAVIA" at bounding box center [848, 388] width 252 height 29
click at [835, 386] on p "TRANSAVIA" at bounding box center [848, 388] width 252 height 29
click at [828, 381] on p "TRANSAVIA" at bounding box center [848, 388] width 252 height 29
click at [831, 385] on p "TRANSAVIA" at bounding box center [848, 388] width 252 height 29
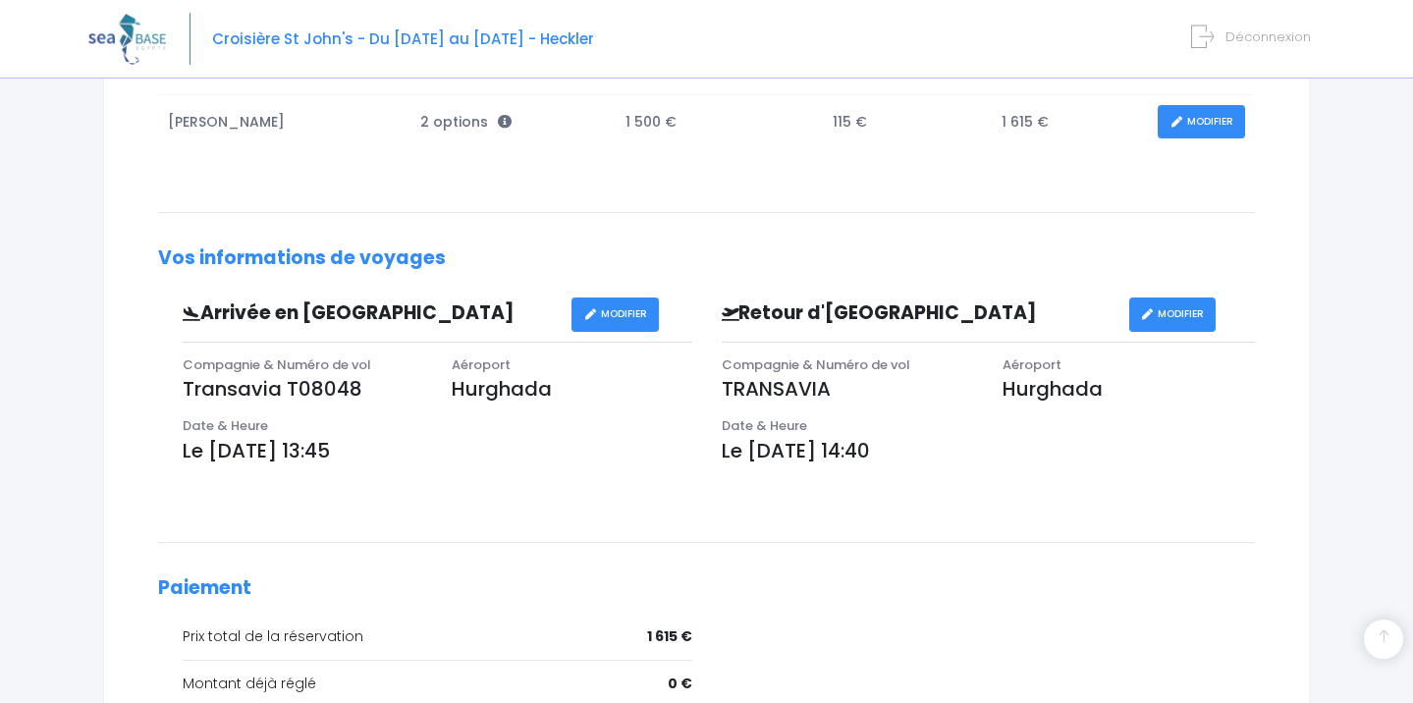
click at [1185, 315] on link "MODIFIER" at bounding box center [1173, 315] width 87 height 34
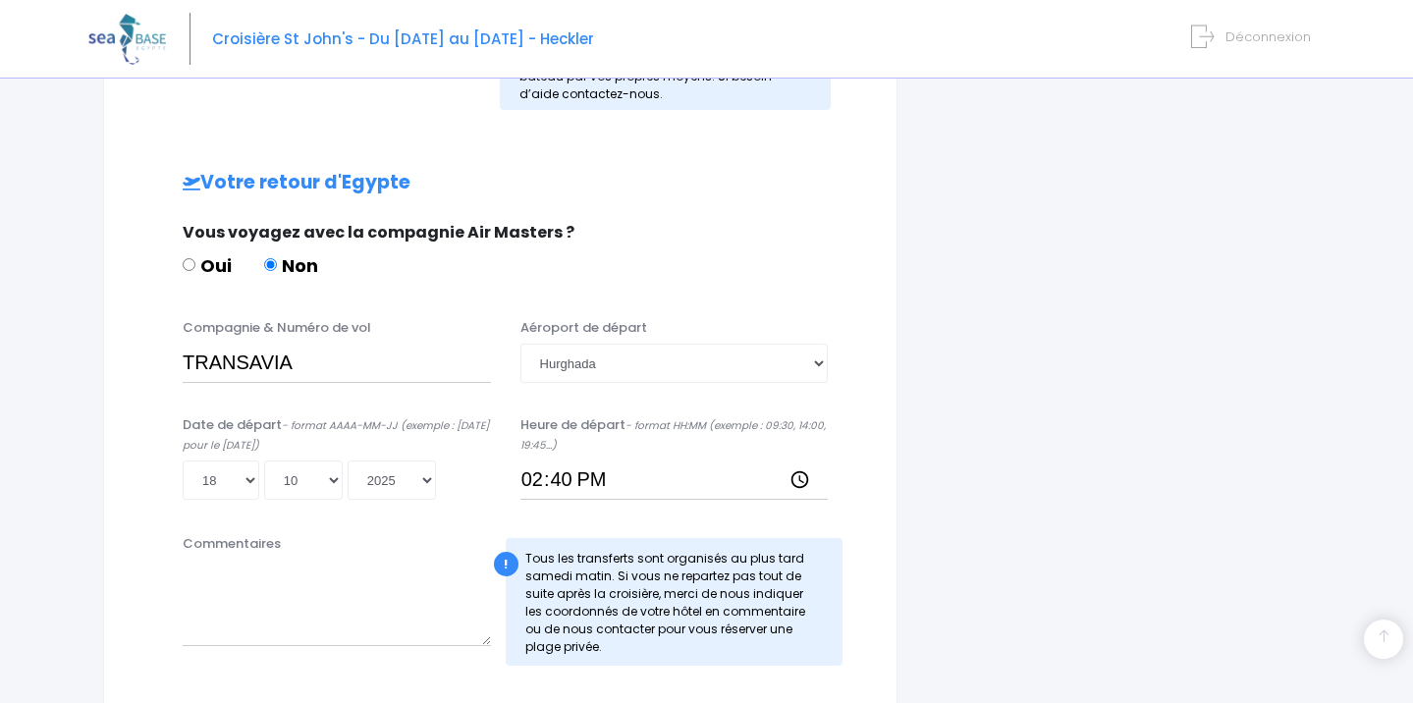
scroll to position [899, 0]
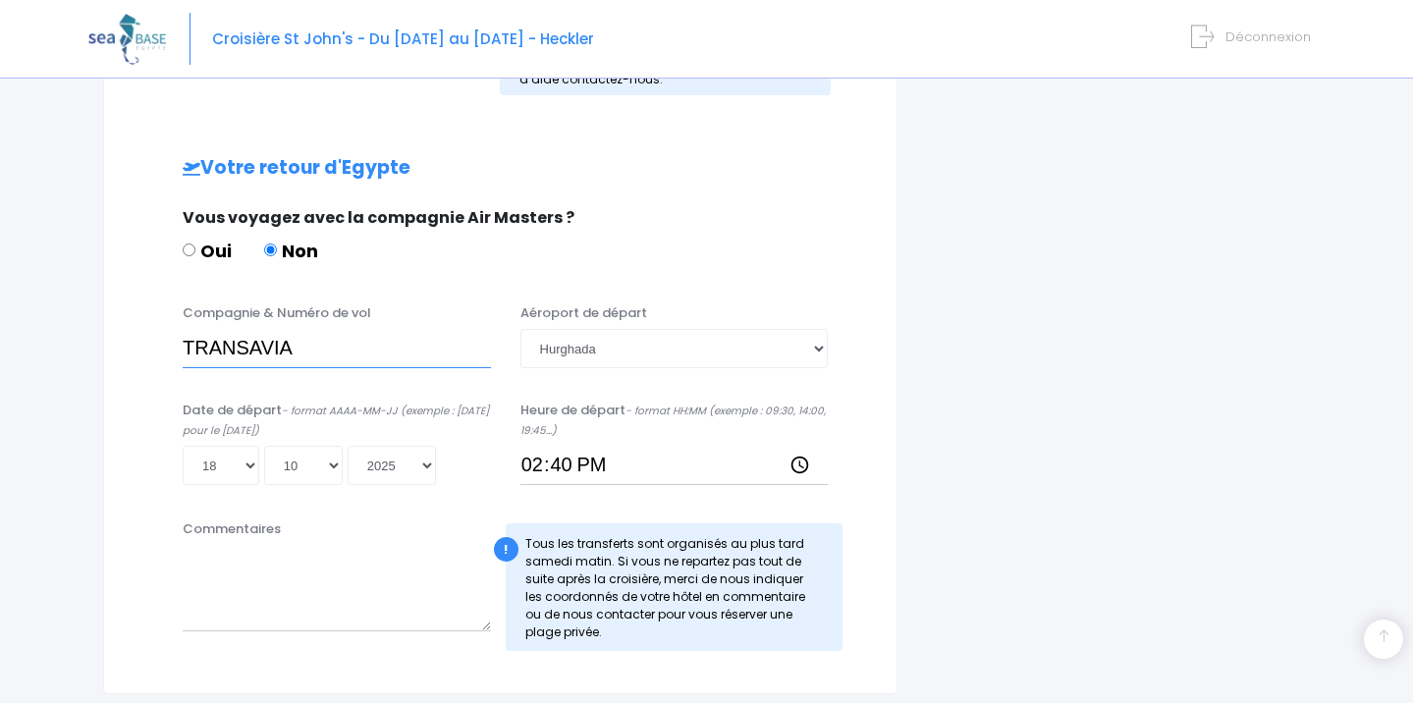
click at [316, 338] on input "TRANSAVIA" at bounding box center [337, 348] width 308 height 39
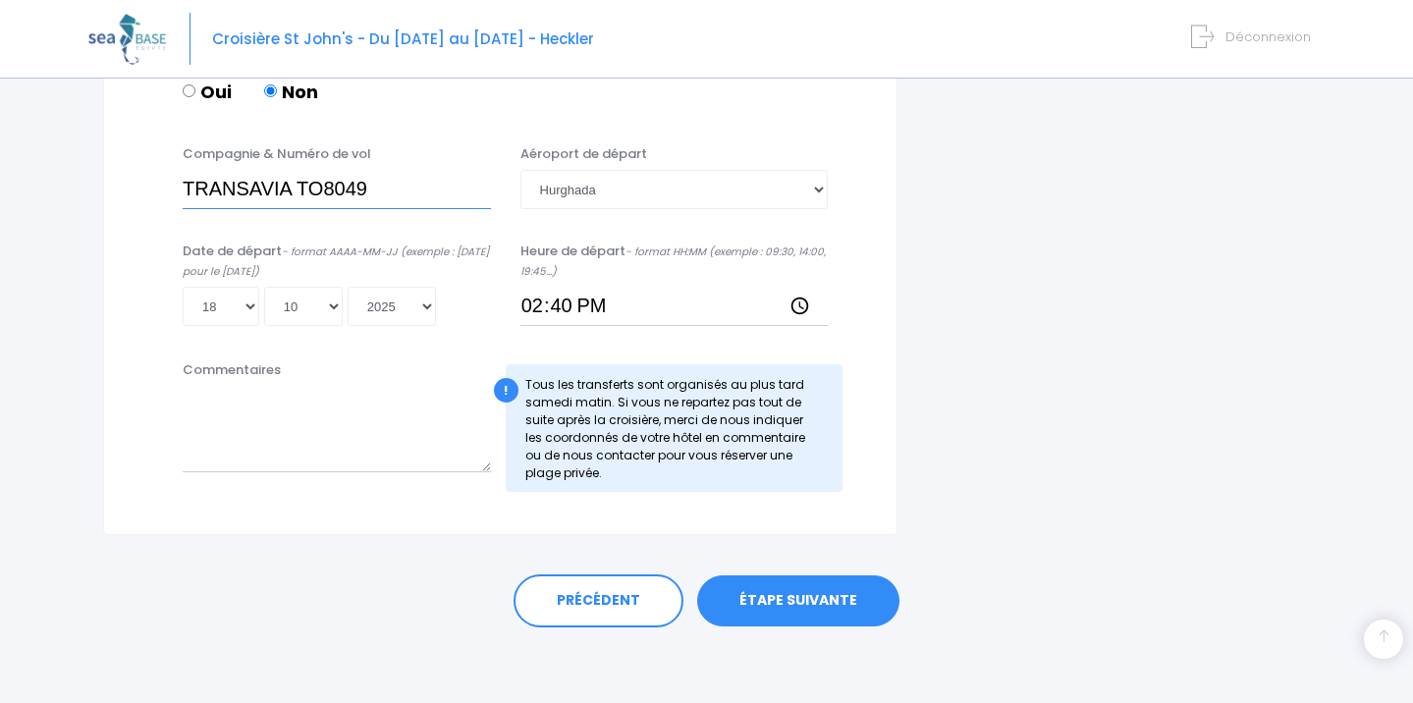
scroll to position [1057, 0]
type input "TRANSAVIA TO8049"
click at [770, 604] on link "ÉTAPE SUIVANTE" at bounding box center [798, 602] width 202 height 51
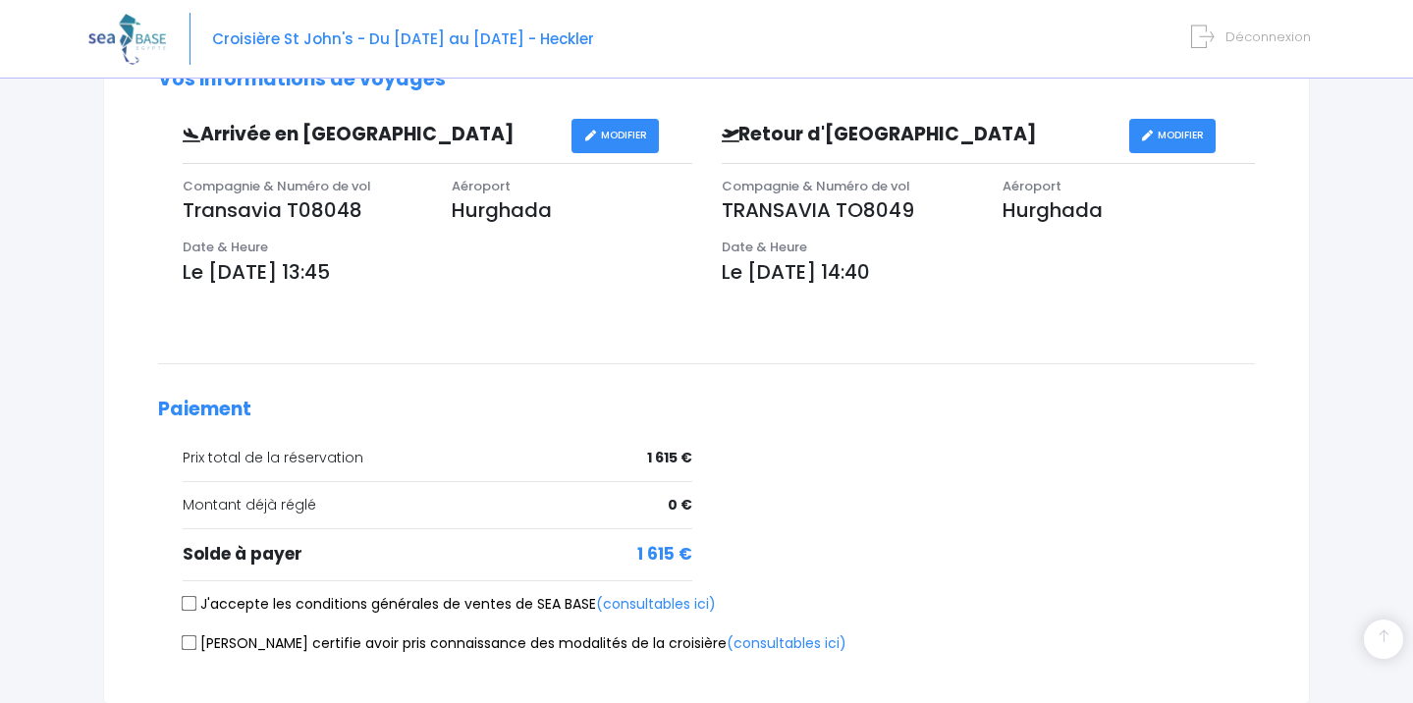
scroll to position [634, 0]
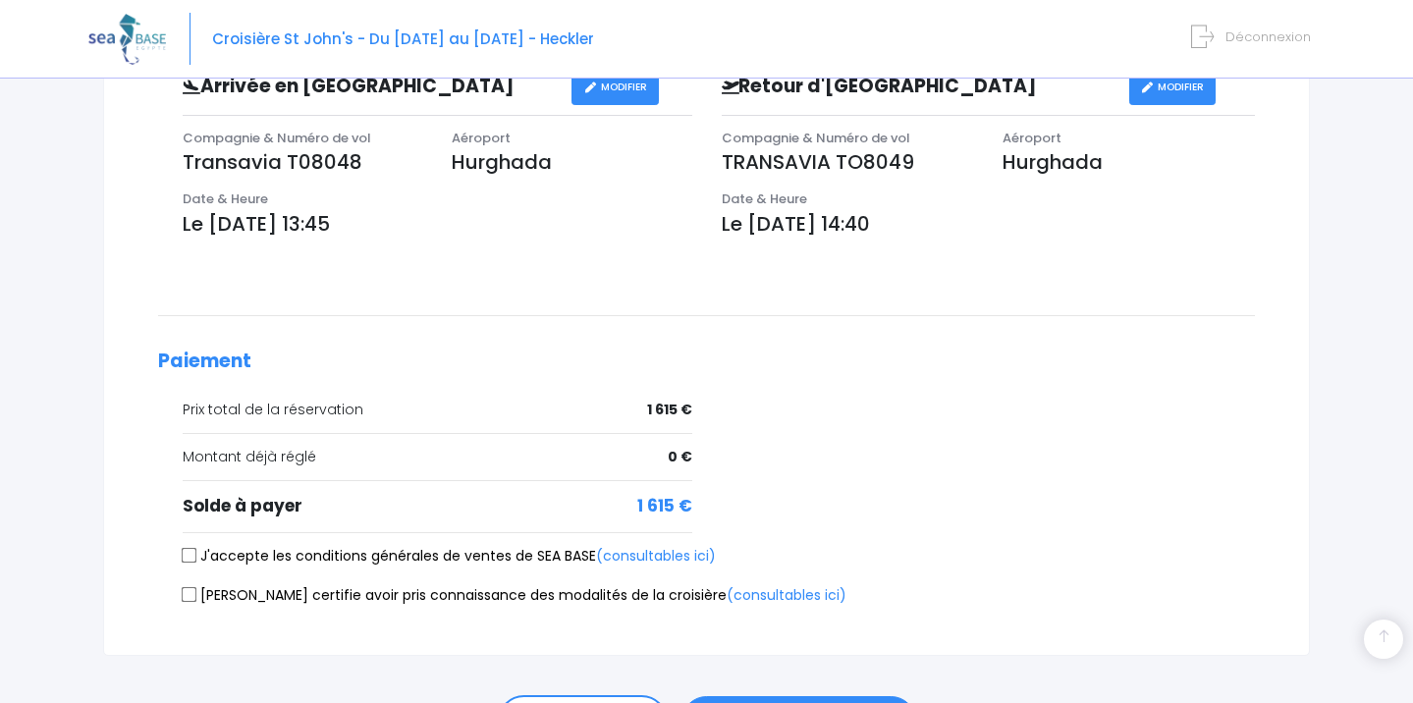
click at [193, 556] on input "J'accepte les conditions générales de ventes de SEA BASE (consultables ici)" at bounding box center [190, 556] width 16 height 16
checkbox input "true"
click at [190, 596] on input "[PERSON_NAME] certifie avoir pris connaissance des modalités de la croisière (c…" at bounding box center [190, 595] width 16 height 16
checkbox input "true"
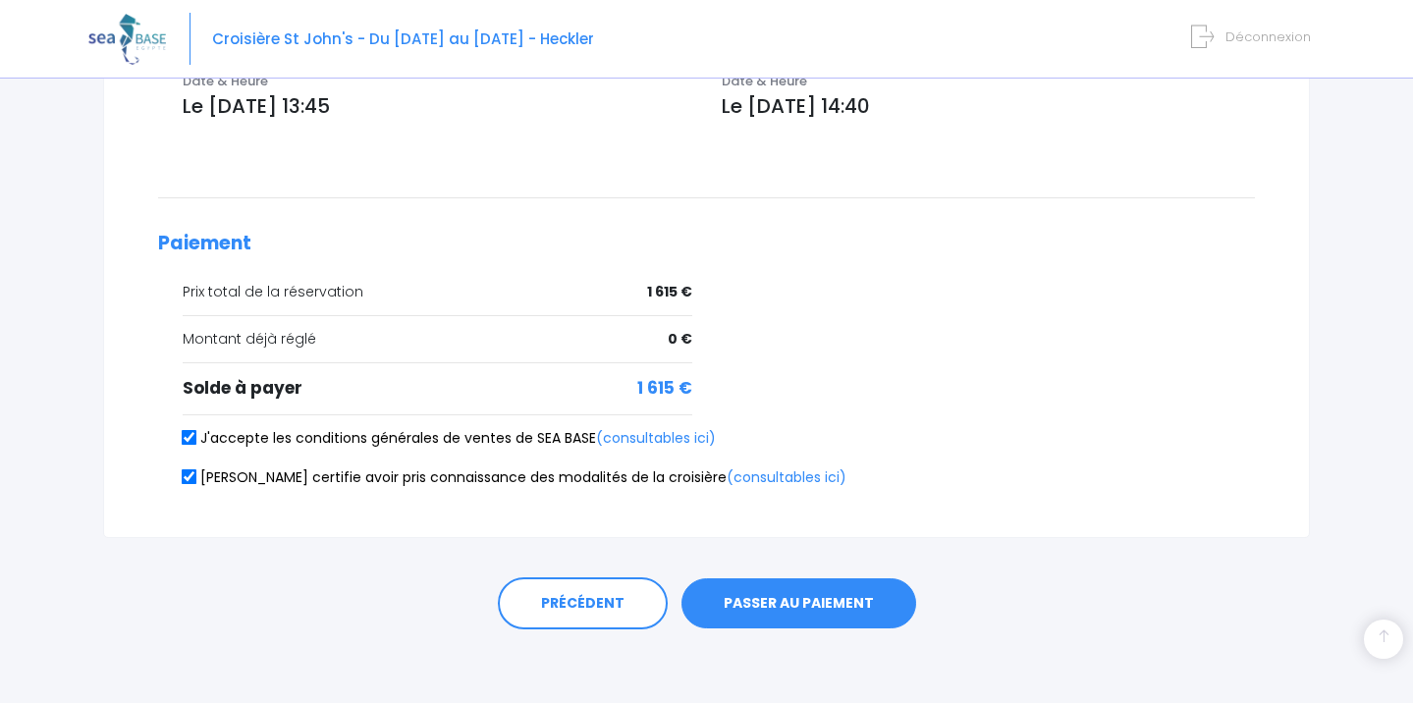
scroll to position [751, 0]
click at [809, 602] on button "PASSER AU PAIEMENT" at bounding box center [799, 604] width 235 height 51
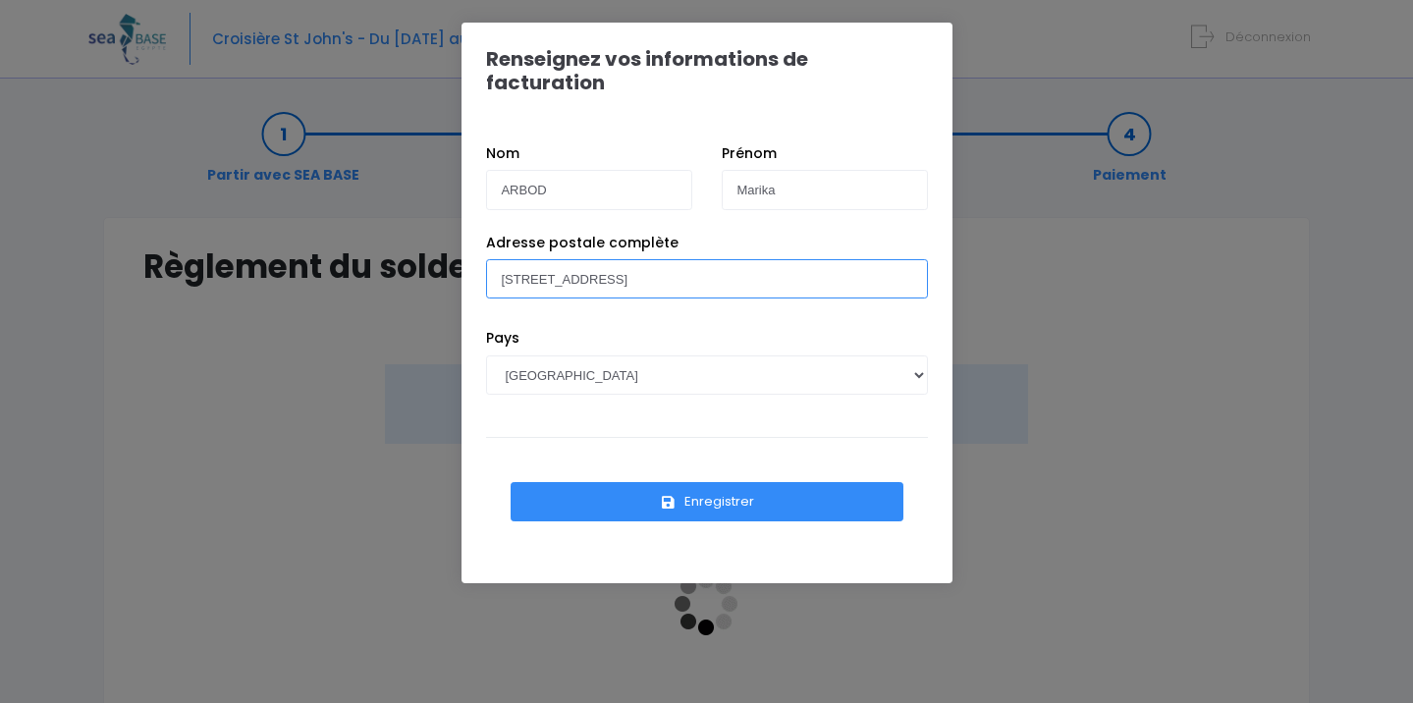
type input "6 RUE TROU DU LOUP 26400 CREST"
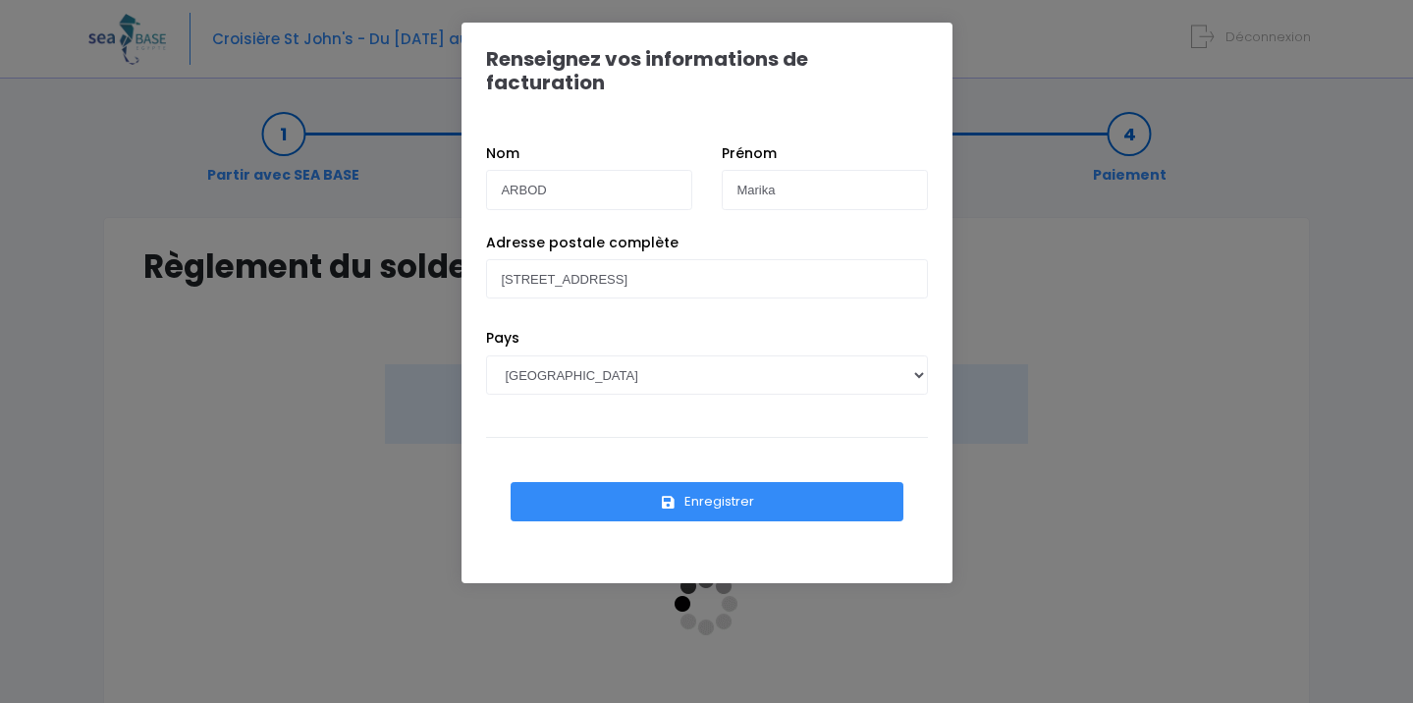
click at [736, 492] on button "Enregistrer" at bounding box center [707, 501] width 393 height 39
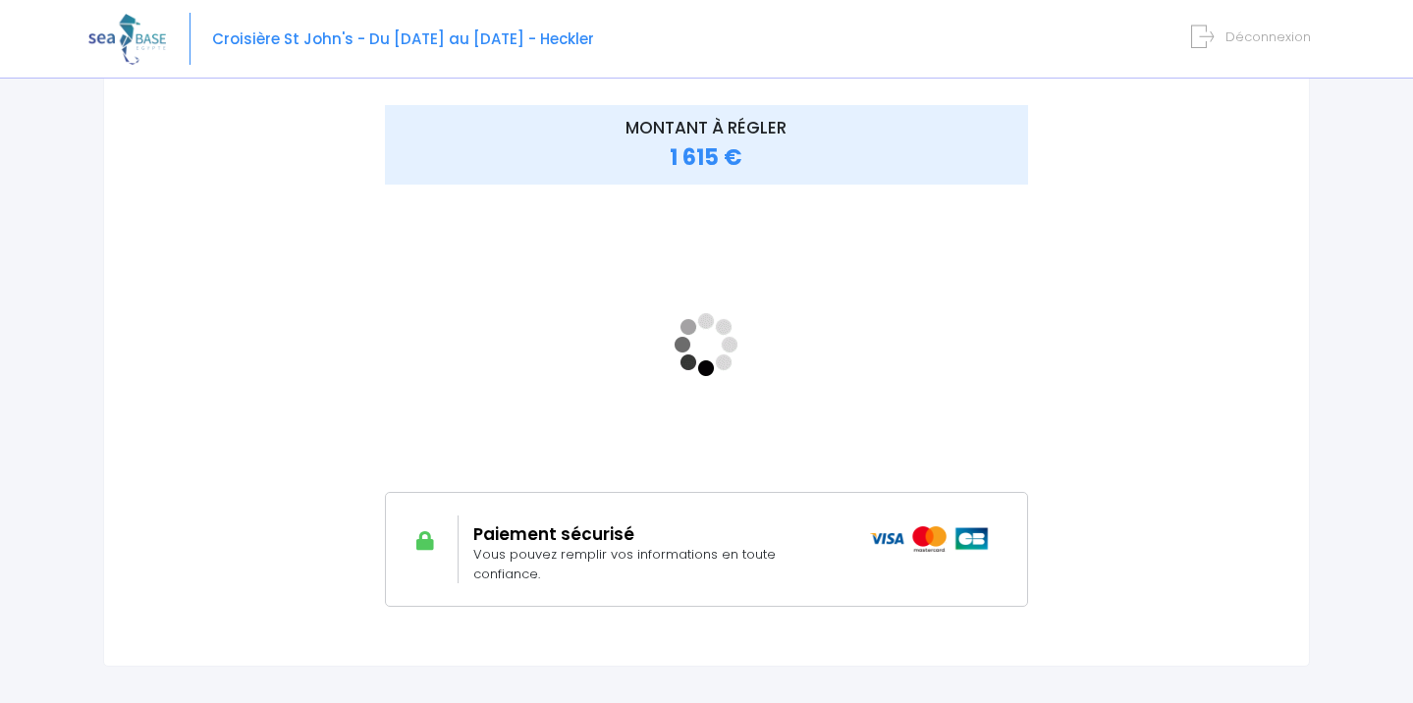
scroll to position [270, 0]
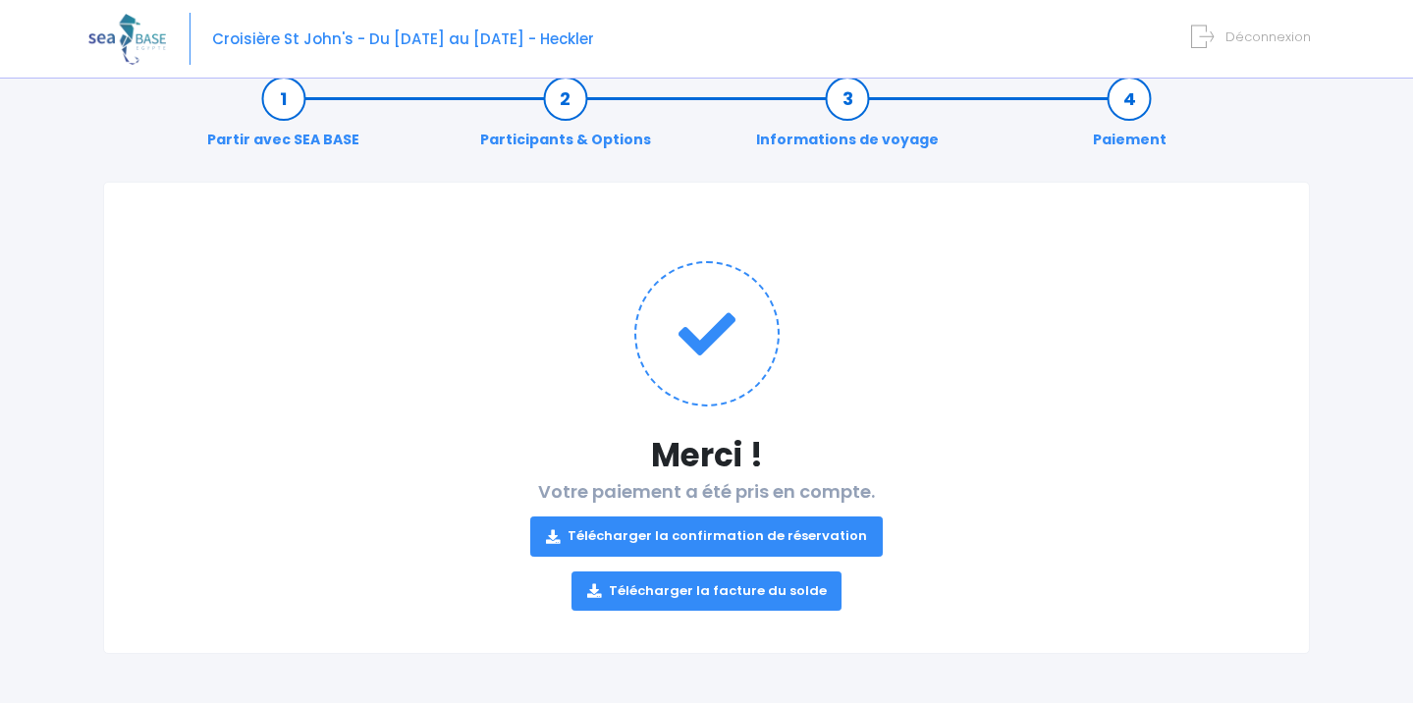
scroll to position [34, 0]
click at [810, 542] on link "Télécharger la confirmation de réservation" at bounding box center [706, 537] width 353 height 39
click at [658, 537] on link "Télécharger la confirmation de réservation" at bounding box center [706, 537] width 353 height 39
